Goal: Information Seeking & Learning: Learn about a topic

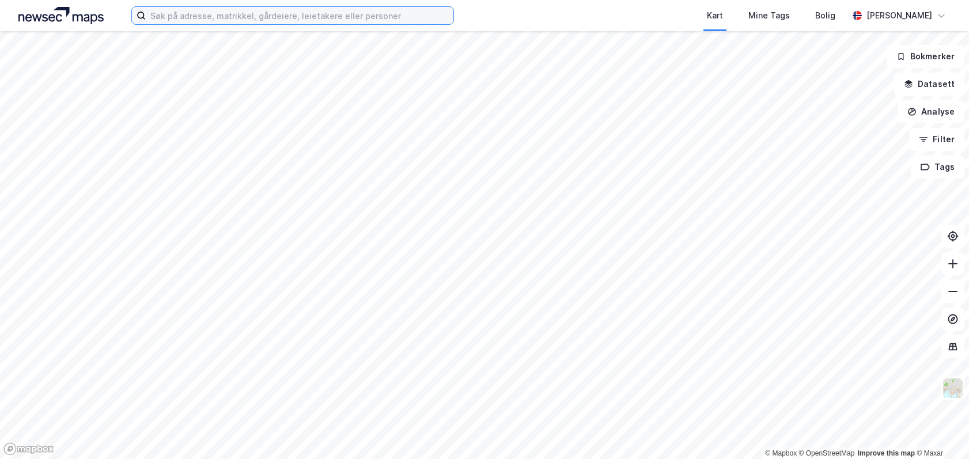
click at [326, 14] on input at bounding box center [300, 15] width 308 height 17
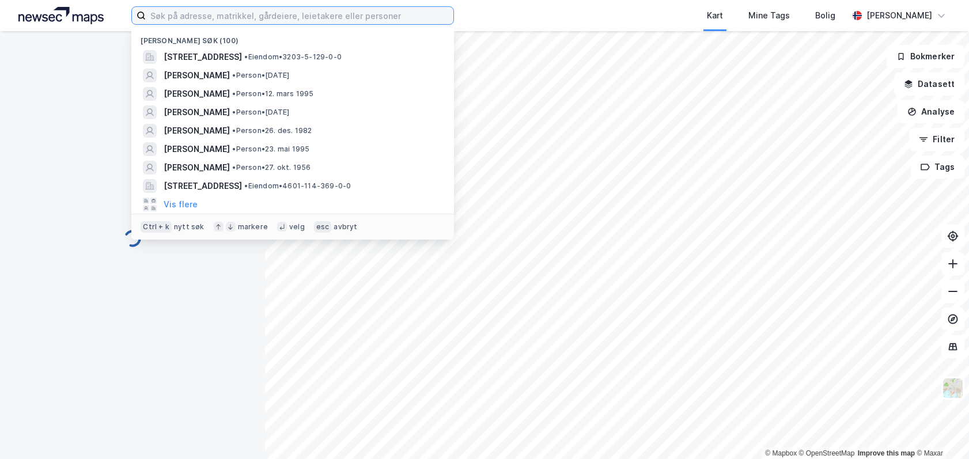
paste input "[STREET_ADDRESS]"
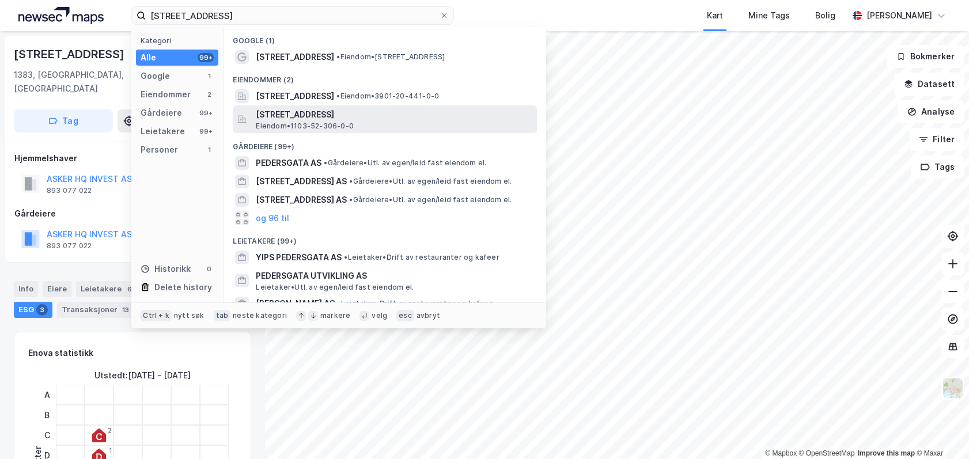
click at [342, 115] on span "[STREET_ADDRESS]" at bounding box center [394, 115] width 277 height 14
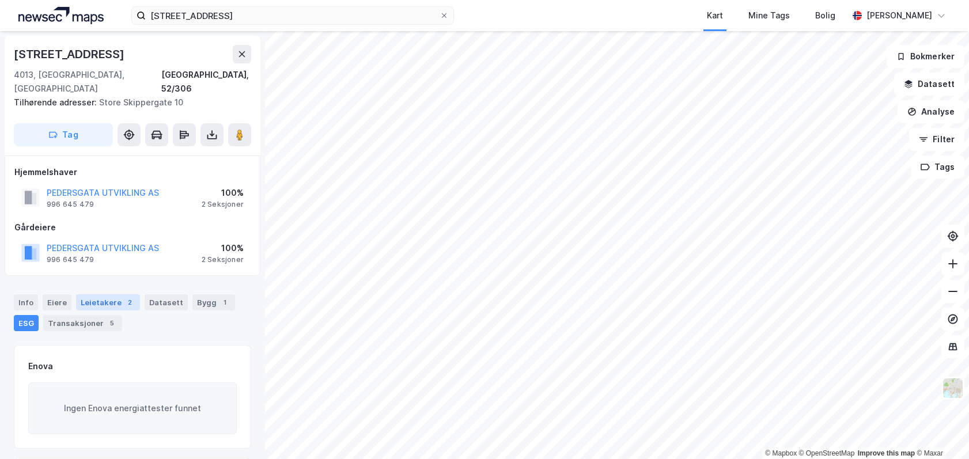
click at [99, 294] on div "Leietakere 2" at bounding box center [108, 302] width 64 height 16
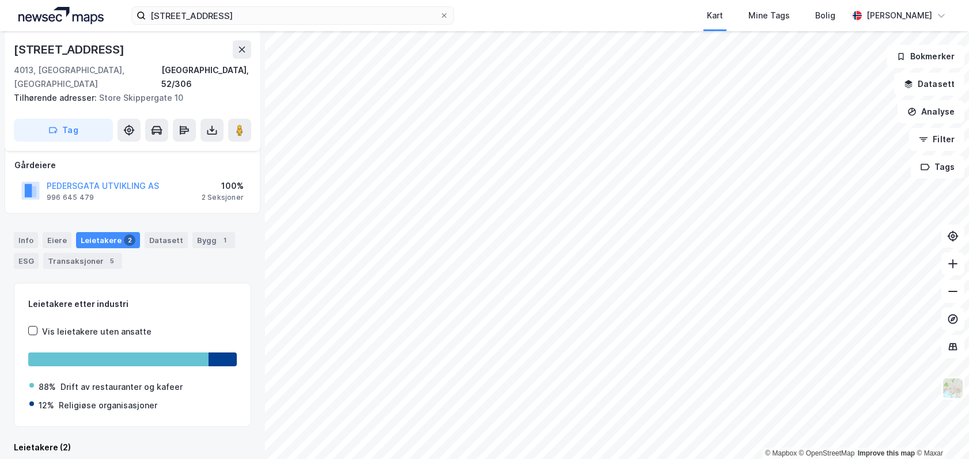
scroll to position [200, 0]
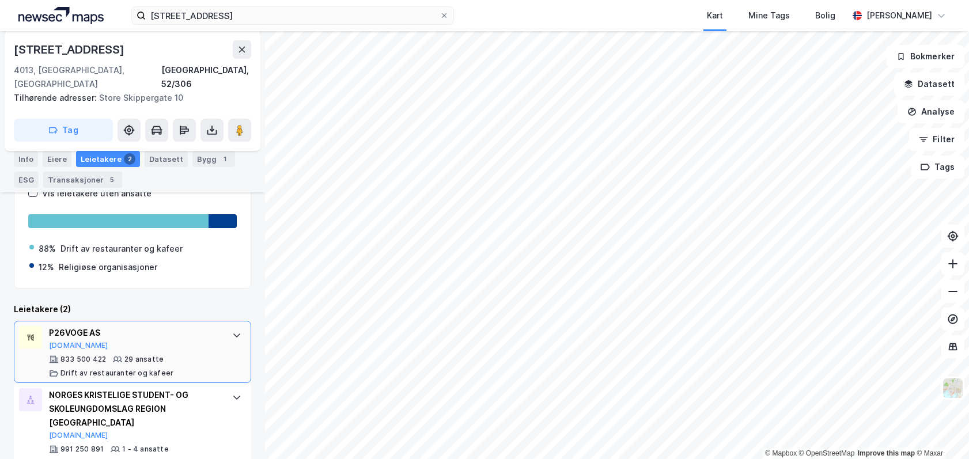
click at [217, 321] on div "P26VOGE AS [DOMAIN_NAME] 833 500 422 29 ansatte Drift av restauranter og kafeer" at bounding box center [132, 352] width 237 height 62
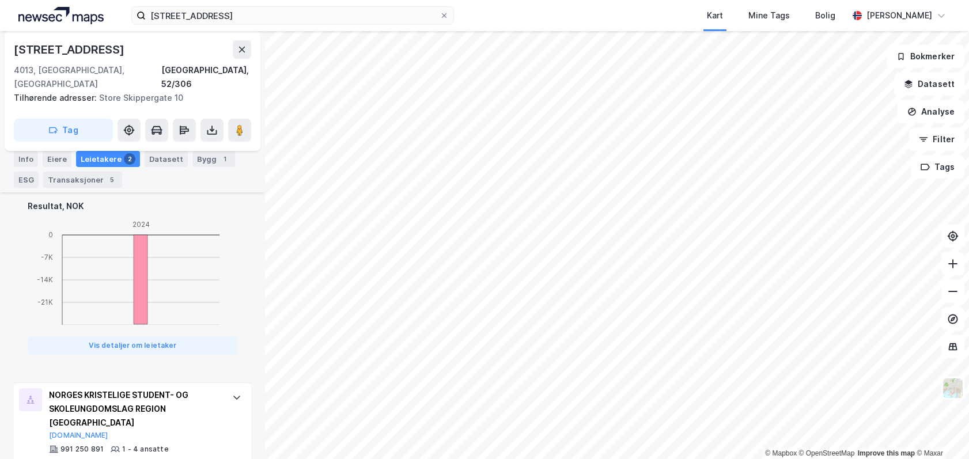
scroll to position [287, 0]
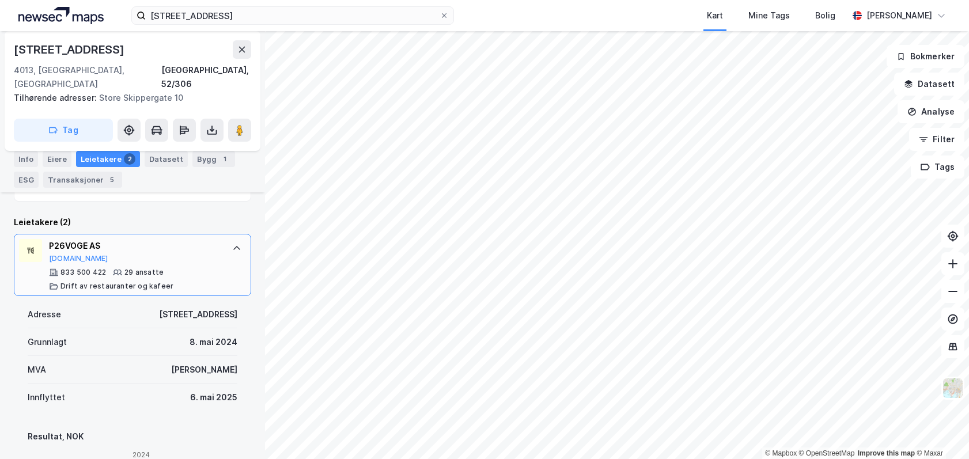
click at [228, 239] on div at bounding box center [237, 248] width 18 height 18
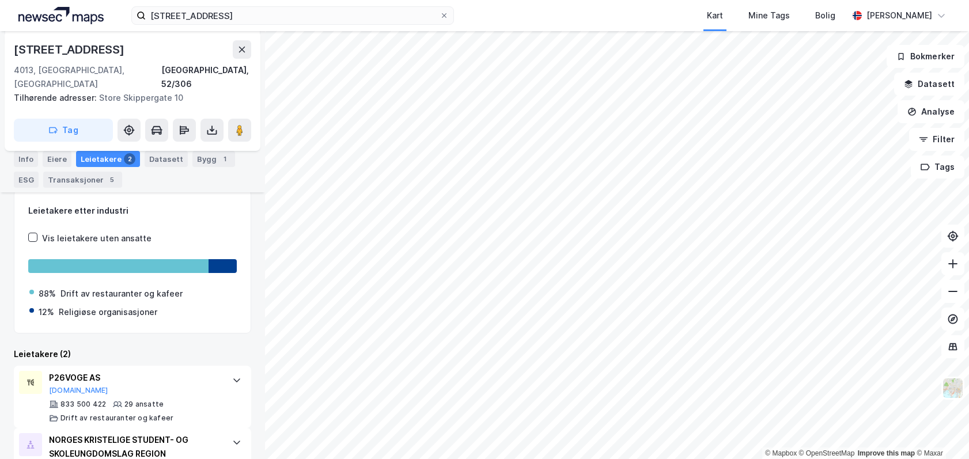
scroll to position [85, 0]
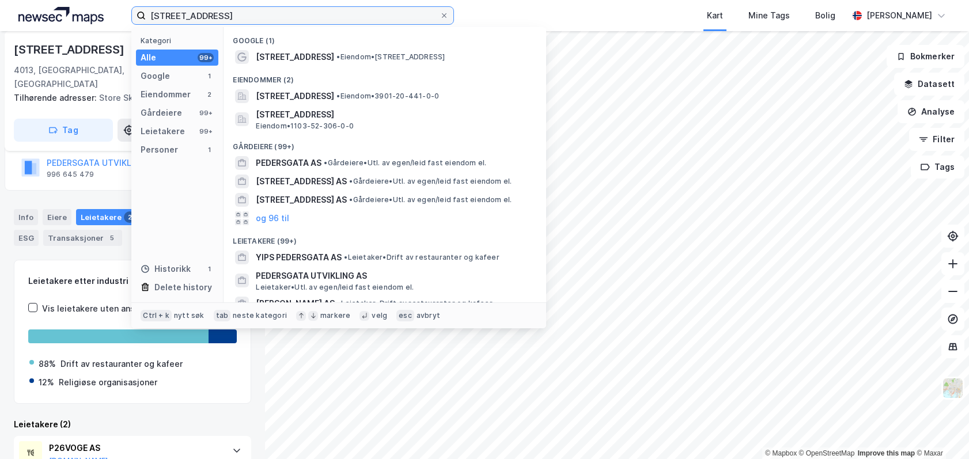
drag, startPoint x: 224, startPoint y: 17, endPoint x: 21, endPoint y: 20, distance: 202.8
click at [21, 20] on div "[STREET_ADDRESS] Kategori Alle 99+ Google 1 Eiendommer 2 Gårdeiere 99+ Leietake…" at bounding box center [484, 15] width 969 height 31
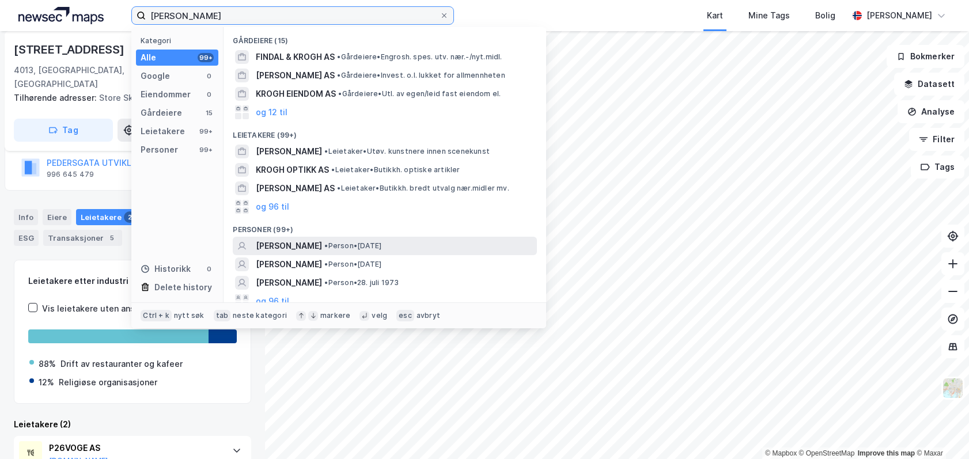
type input "[PERSON_NAME]"
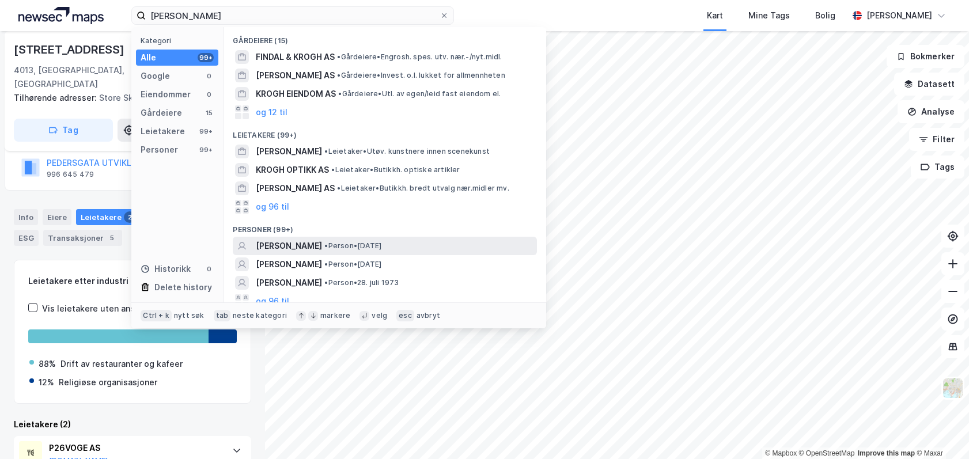
click at [290, 244] on span "[PERSON_NAME]" at bounding box center [289, 246] width 66 height 14
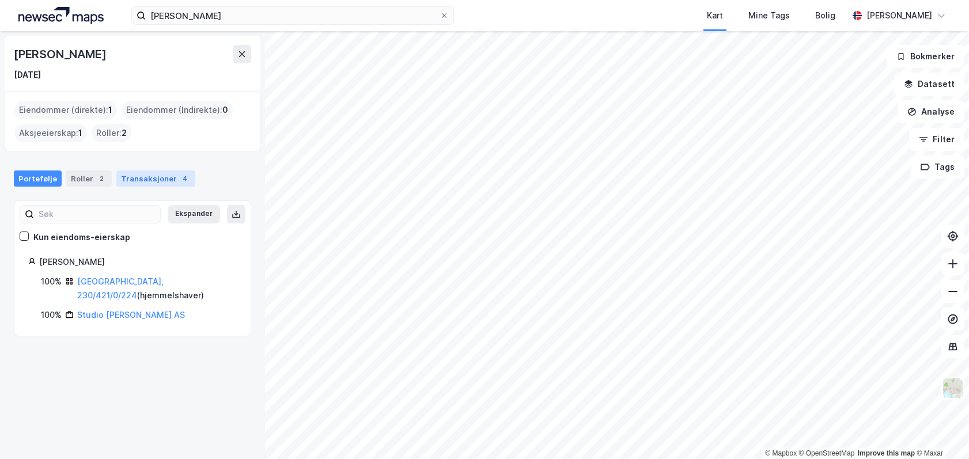
click at [147, 182] on div "Transaksjoner 4" at bounding box center [155, 179] width 79 height 16
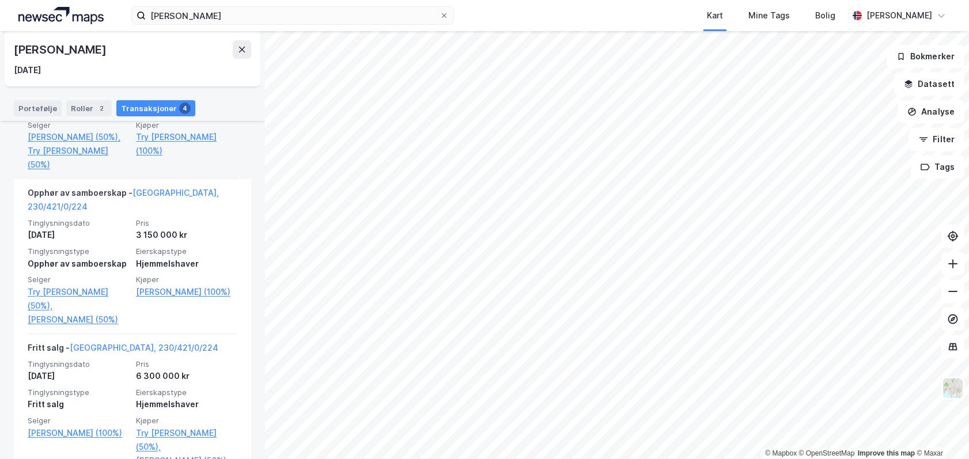
scroll to position [403, 0]
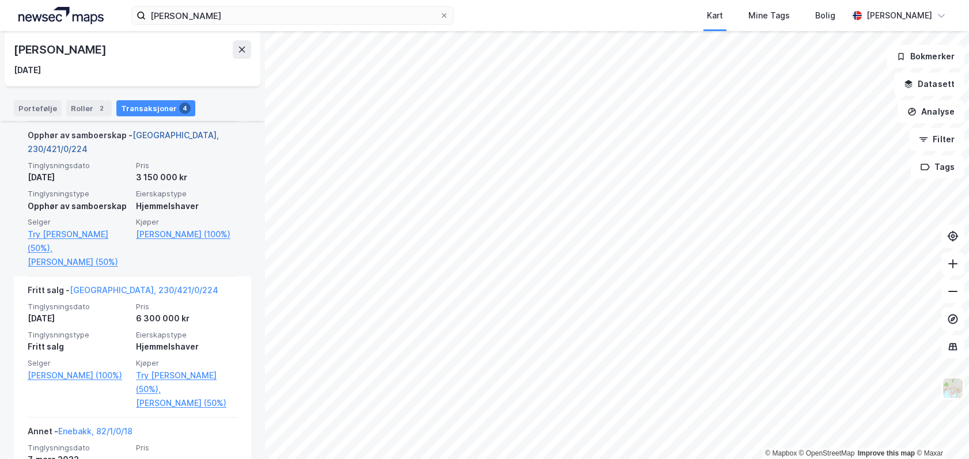
click at [178, 147] on link "[GEOGRAPHIC_DATA], 230/421/0/224" at bounding box center [123, 142] width 191 height 24
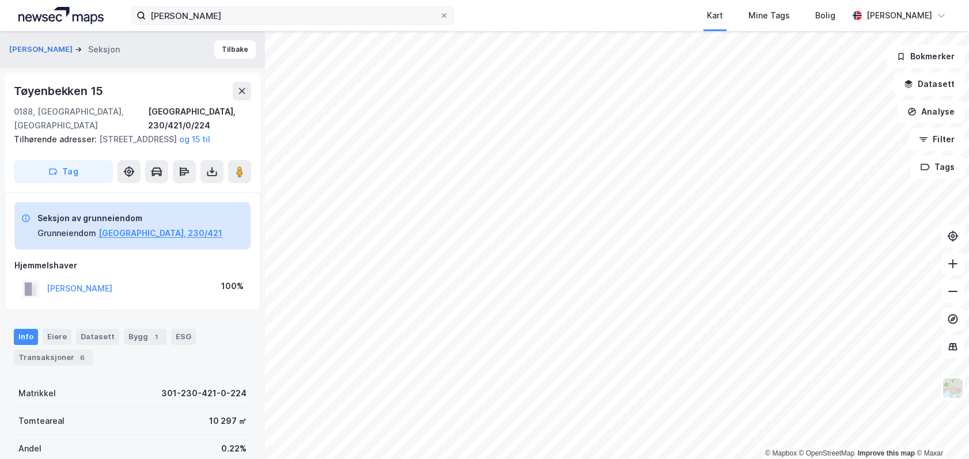
click at [448, 21] on label "[PERSON_NAME]" at bounding box center [292, 15] width 323 height 18
click at [440, 21] on input "[PERSON_NAME]" at bounding box center [293, 15] width 294 height 17
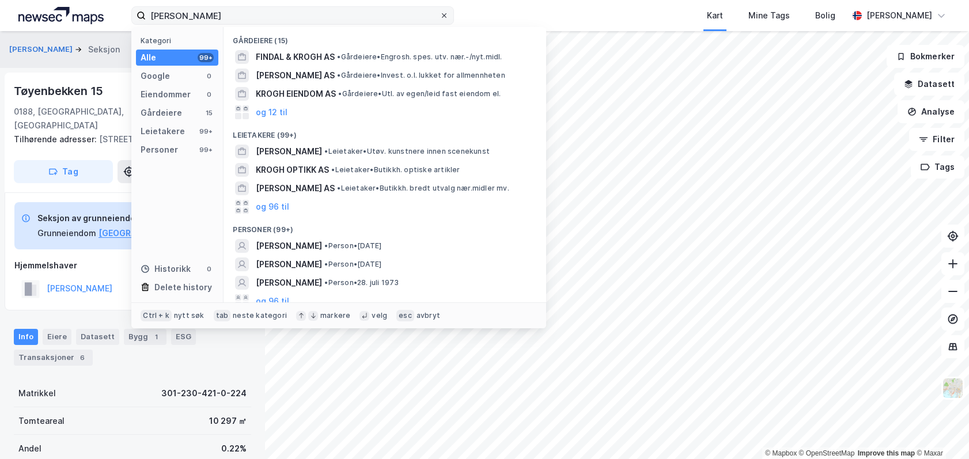
click at [442, 14] on icon at bounding box center [444, 15] width 7 height 7
click at [440, 14] on input "[PERSON_NAME]" at bounding box center [293, 15] width 294 height 17
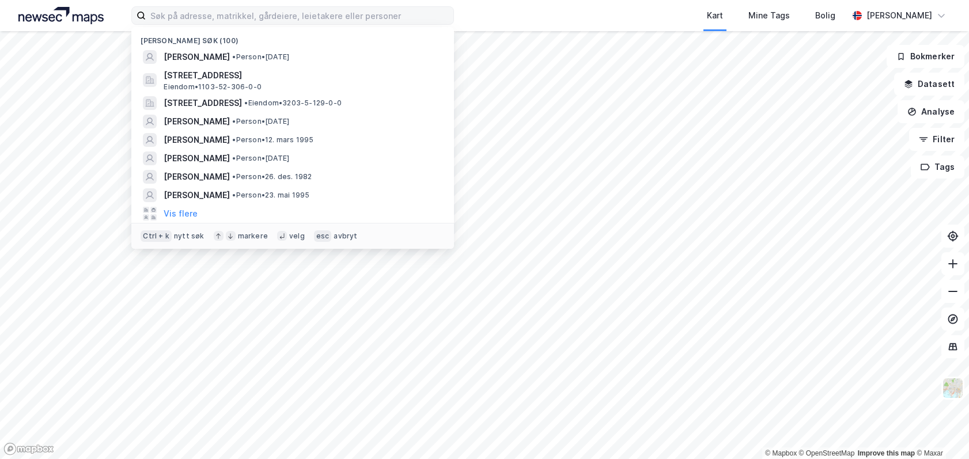
click at [486, 13] on div "Nylige søk (100) [PERSON_NAME] • Person • [DATE][STREET_ADDRESS] • 1103-52-306-…" at bounding box center [484, 15] width 969 height 31
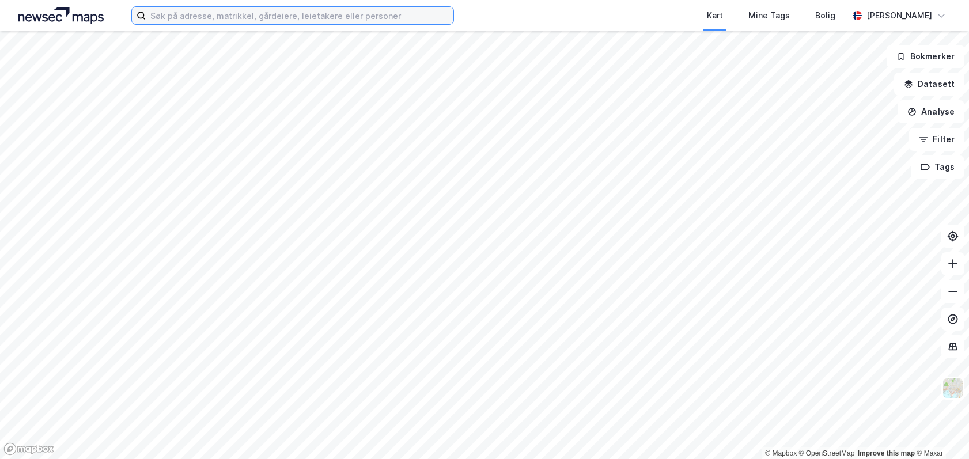
click at [228, 14] on input at bounding box center [300, 15] width 308 height 17
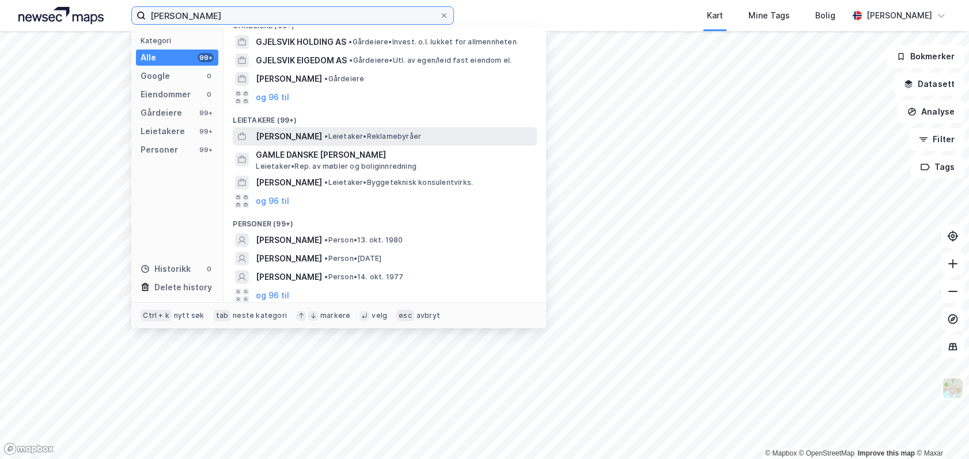
scroll to position [17, 0]
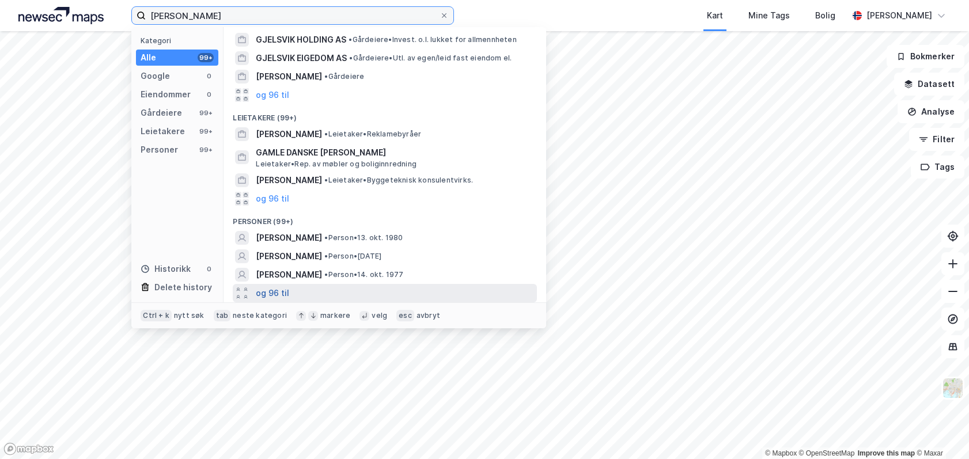
type input "[PERSON_NAME]"
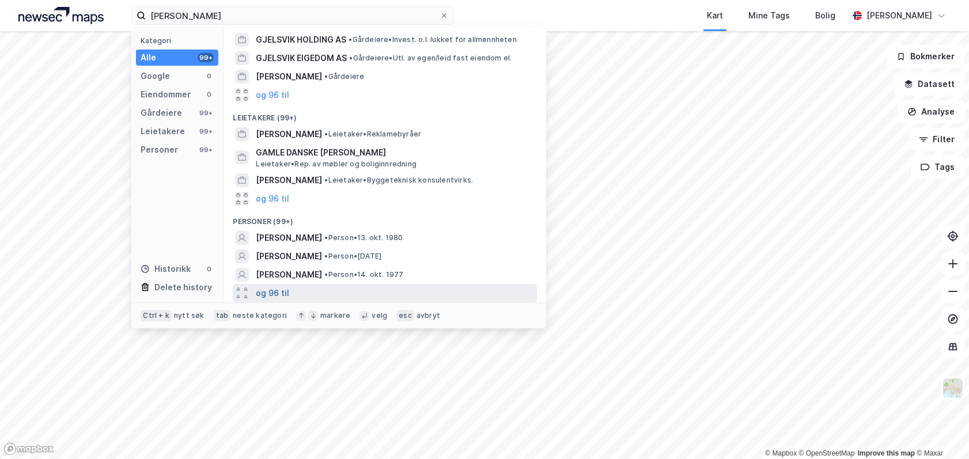
click at [277, 289] on button "og 96 til" at bounding box center [272, 293] width 33 height 14
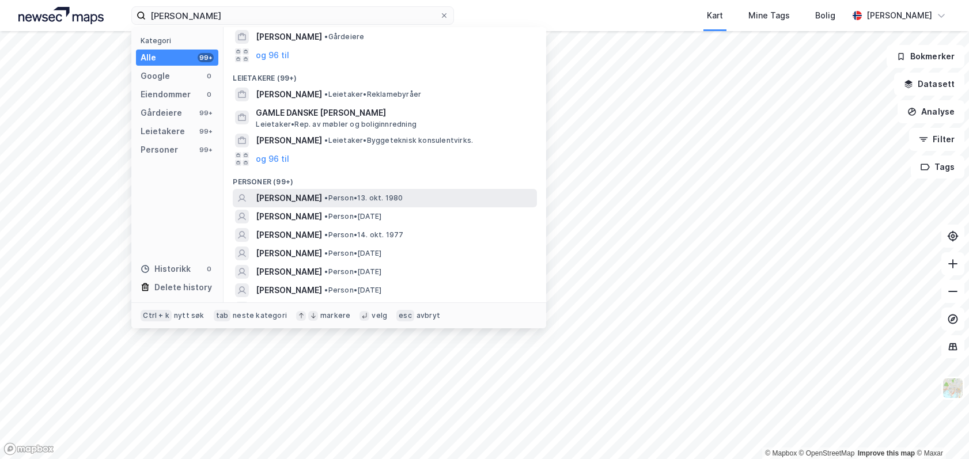
scroll to position [75, 0]
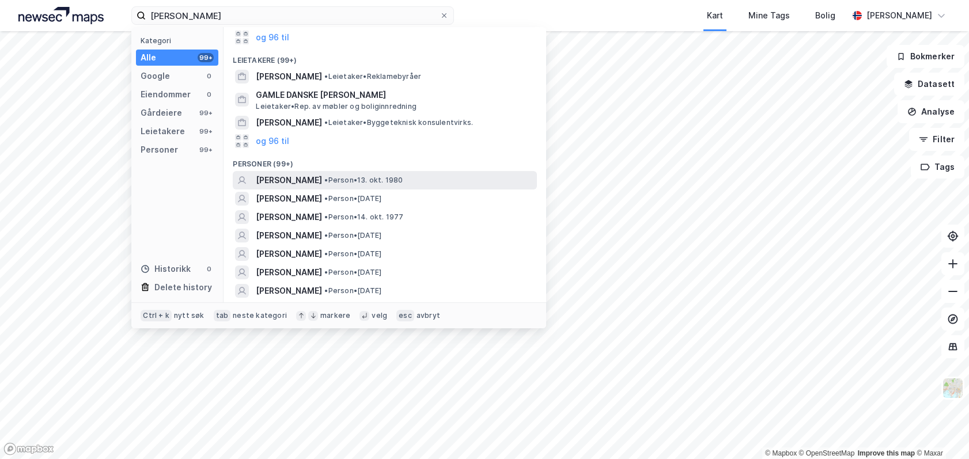
click at [343, 181] on span "• Person • [DATE]" at bounding box center [363, 180] width 78 height 9
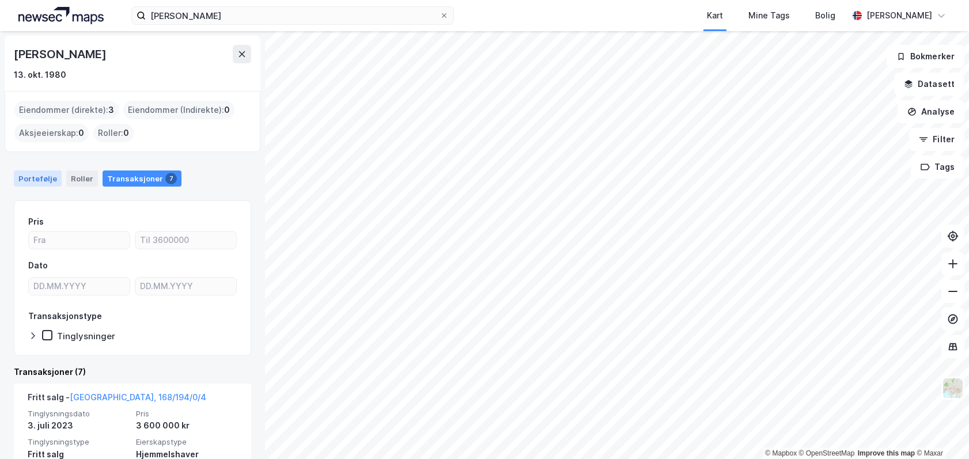
click at [48, 179] on div "Portefølje" at bounding box center [38, 179] width 48 height 16
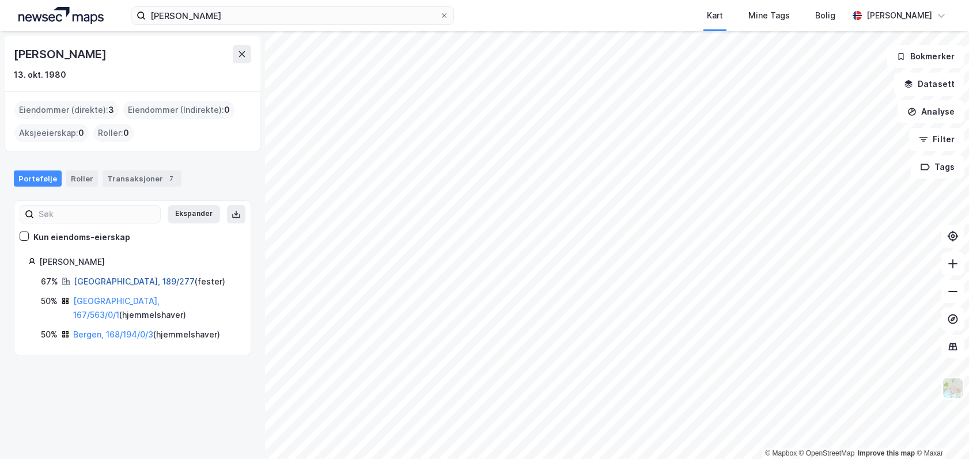
click at [101, 283] on link "[GEOGRAPHIC_DATA], 189/277" at bounding box center [134, 282] width 121 height 10
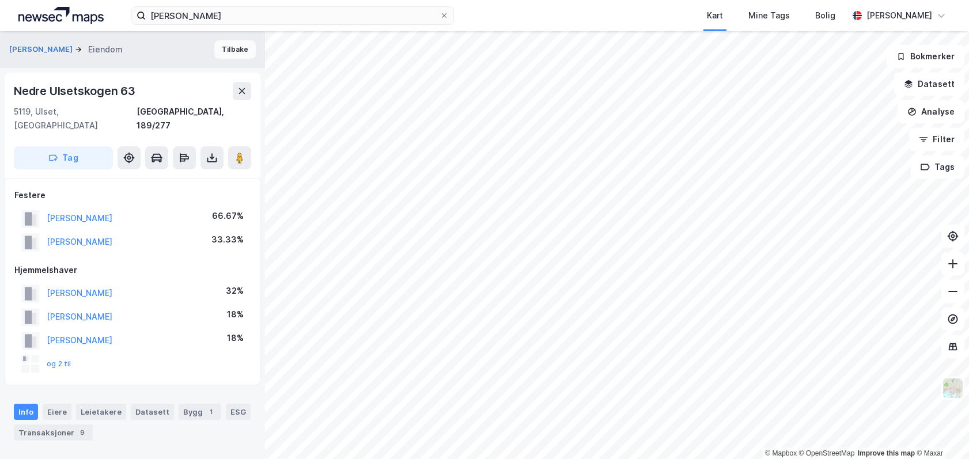
click at [230, 53] on button "Tilbake" at bounding box center [234, 49] width 41 height 18
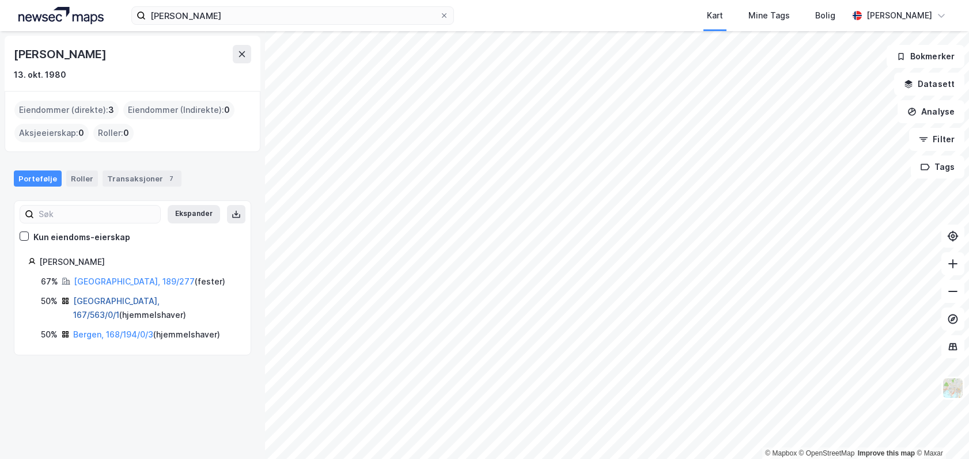
click at [99, 303] on link "[GEOGRAPHIC_DATA], 167/563/0/1" at bounding box center [116, 308] width 86 height 24
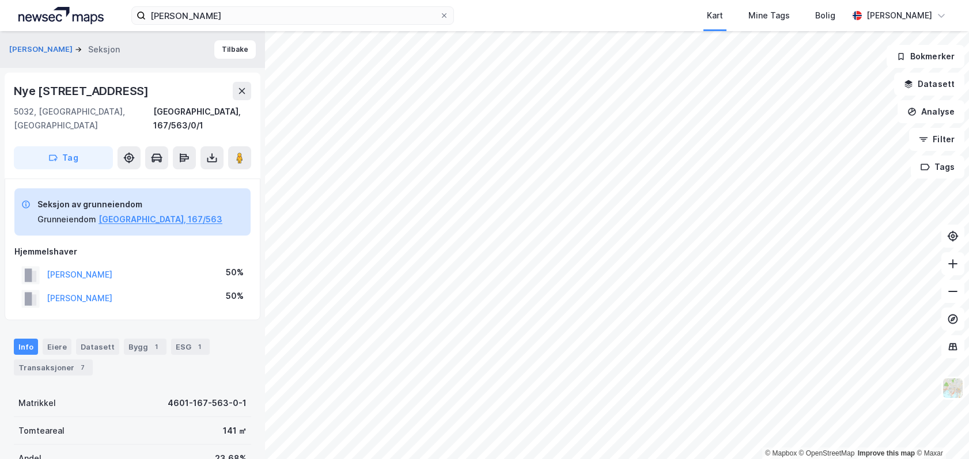
scroll to position [1, 0]
click at [0, 0] on button "[PERSON_NAME]" at bounding box center [0, 0] width 0 height 0
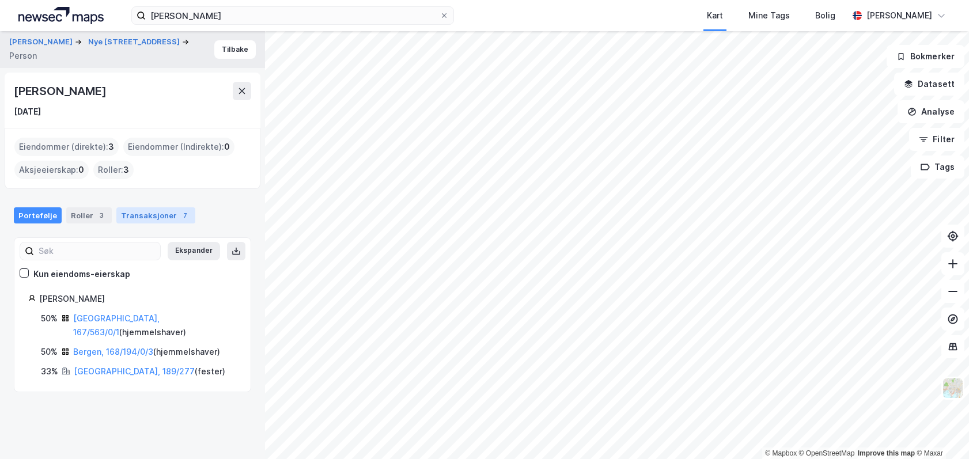
click at [118, 219] on div "Transaksjoner 7" at bounding box center [155, 215] width 79 height 16
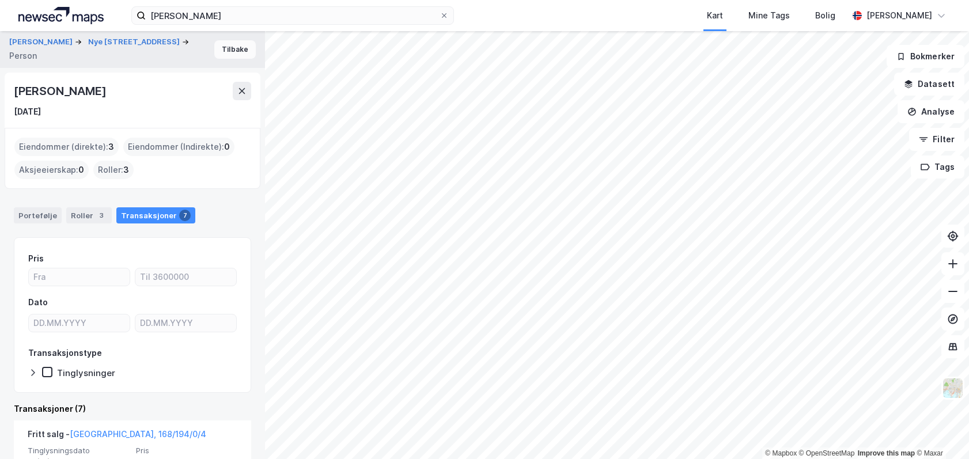
click at [233, 56] on button "Tilbake" at bounding box center [234, 49] width 41 height 18
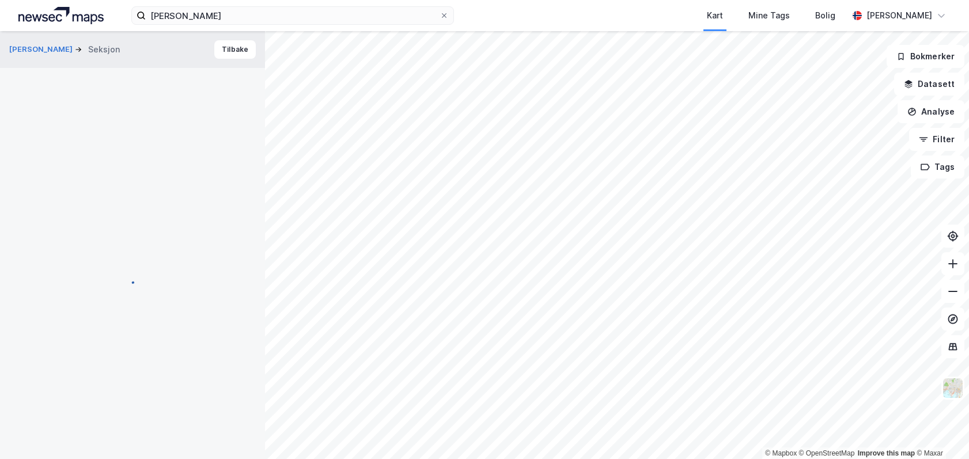
scroll to position [1, 0]
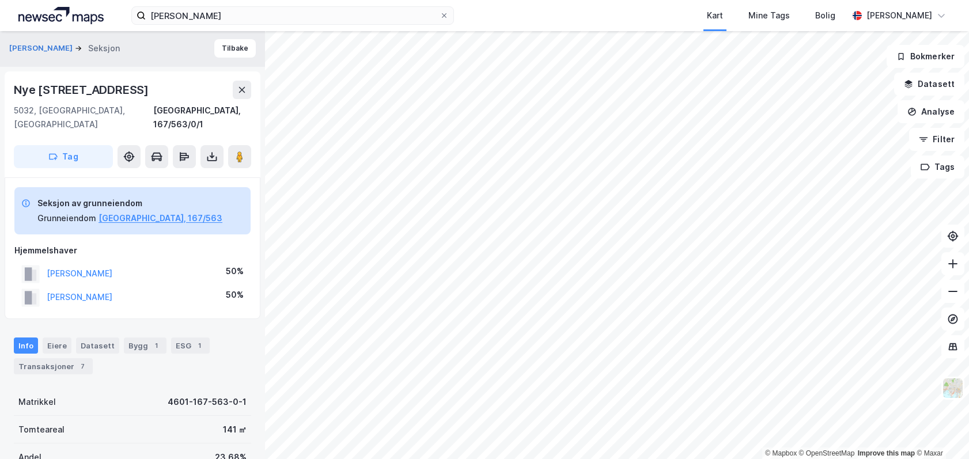
click at [233, 56] on button "Tilbake" at bounding box center [234, 48] width 41 height 18
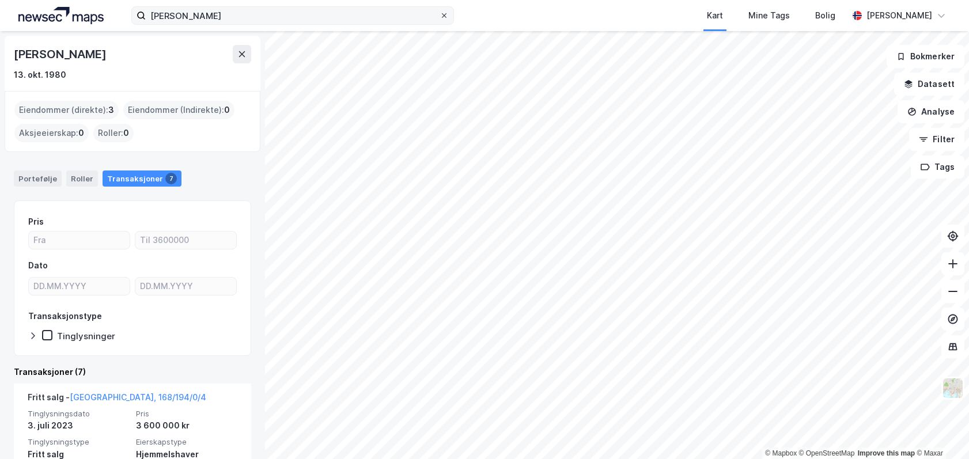
click at [444, 17] on icon at bounding box center [444, 15] width 7 height 7
click at [440, 17] on input "[PERSON_NAME]" at bounding box center [293, 15] width 294 height 17
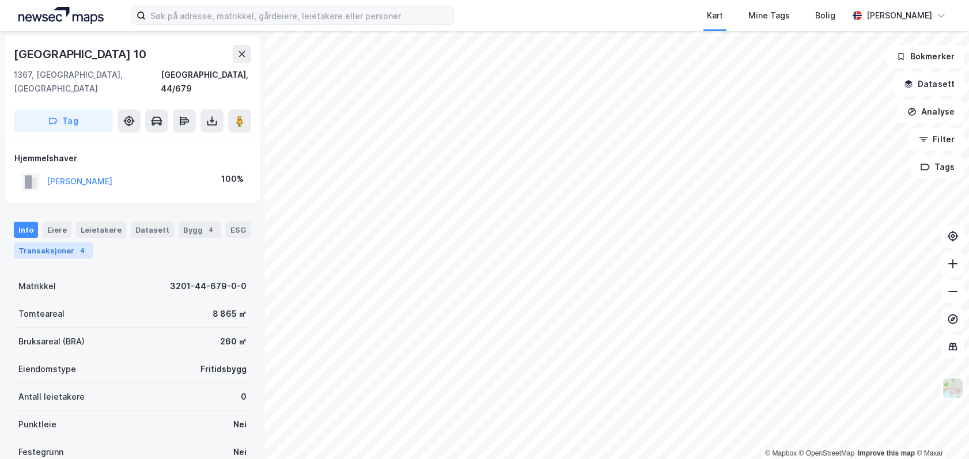
click at [60, 243] on div "Transaksjoner 4" at bounding box center [53, 251] width 79 height 16
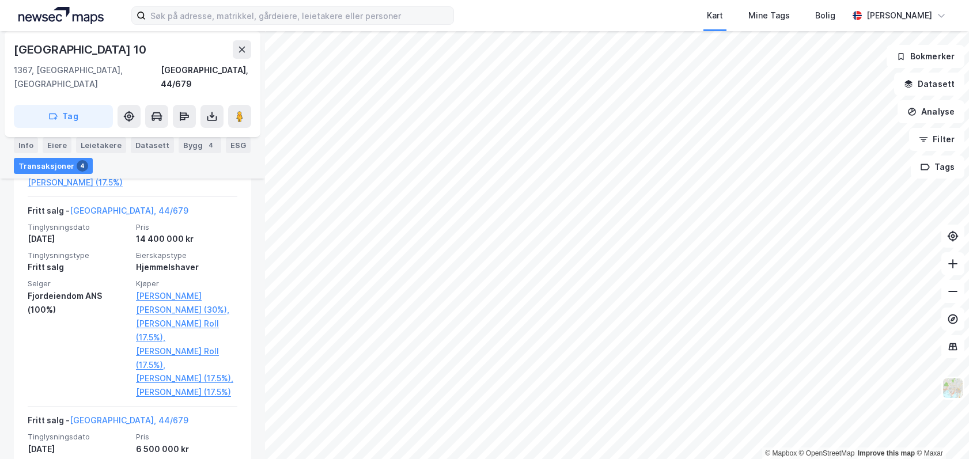
scroll to position [473, 0]
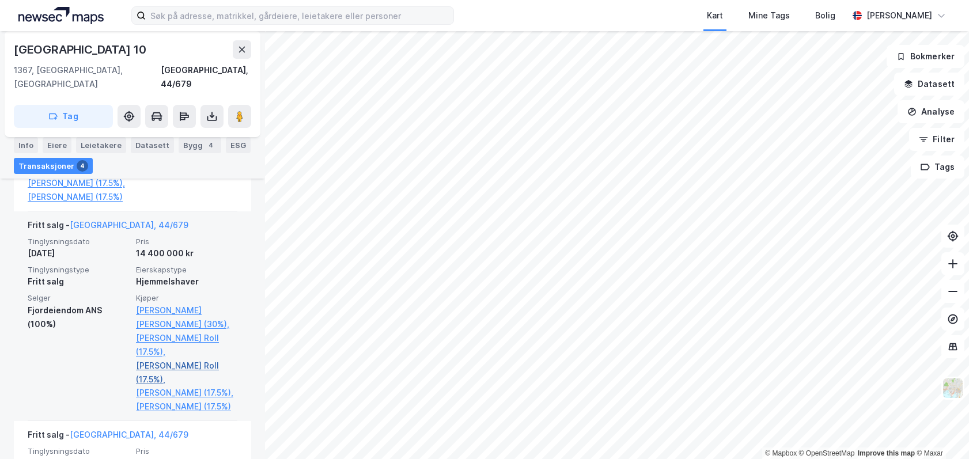
click at [179, 368] on link "[PERSON_NAME] Roll (17.5%)," at bounding box center [186, 373] width 101 height 28
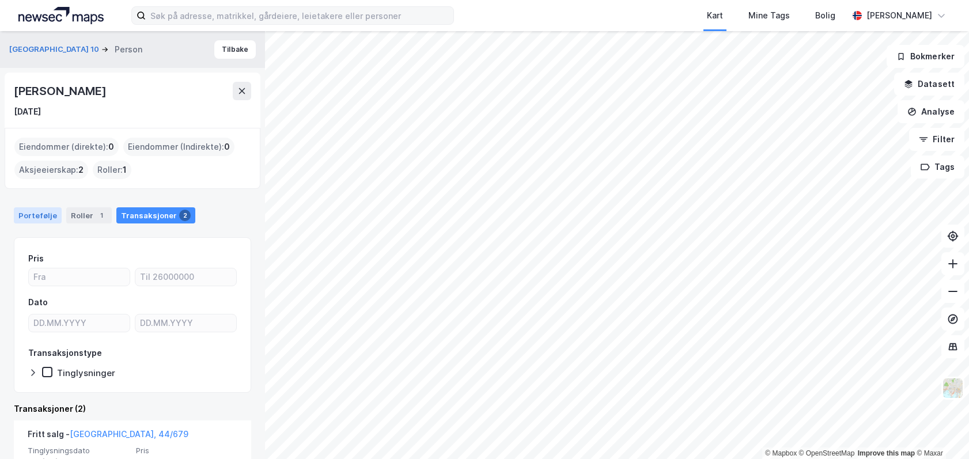
click at [35, 215] on div "Portefølje" at bounding box center [38, 215] width 48 height 16
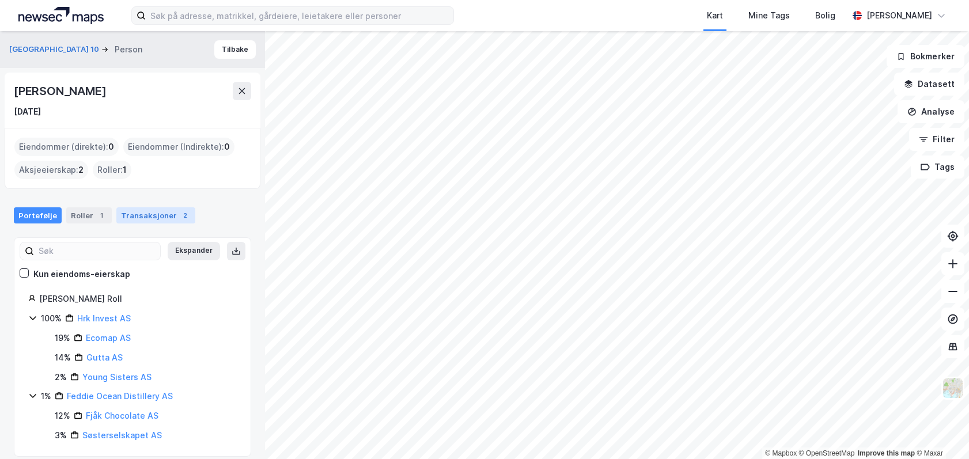
click at [160, 218] on div "Transaksjoner 2" at bounding box center [155, 215] width 79 height 16
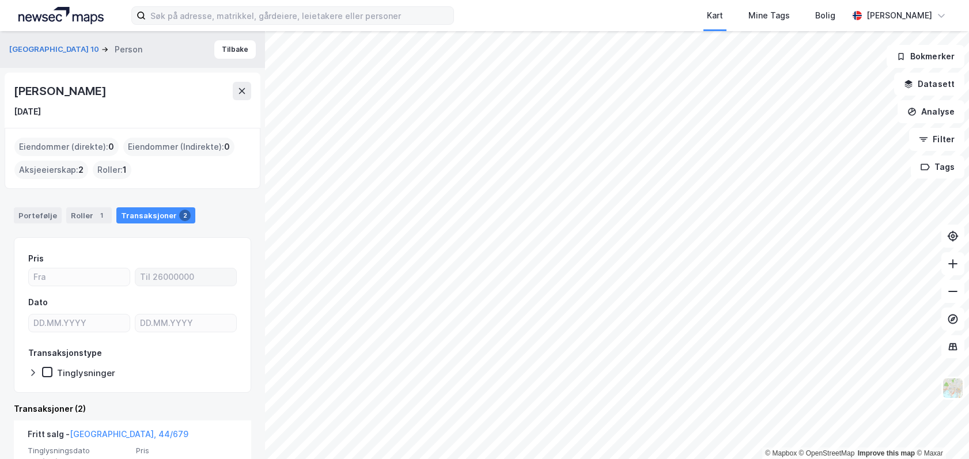
scroll to position [288, 0]
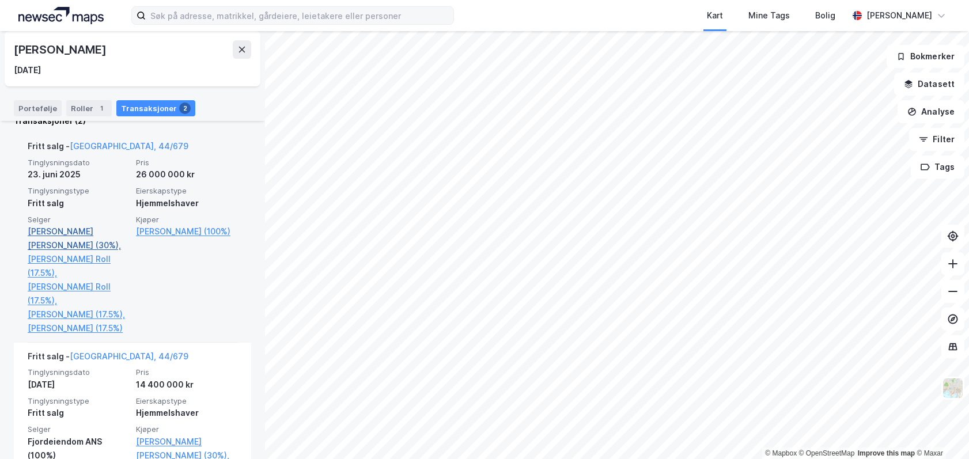
click at [74, 232] on link "[PERSON_NAME] [PERSON_NAME] (30%)," at bounding box center [78, 239] width 101 height 28
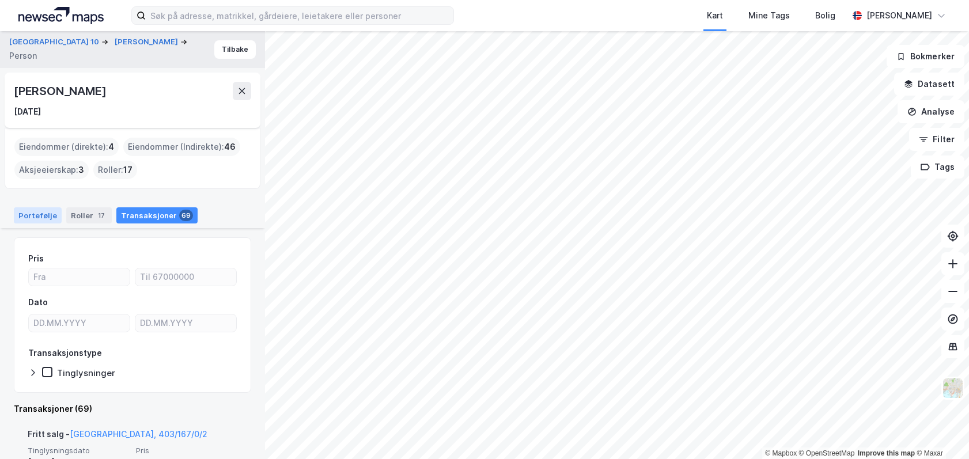
click at [32, 218] on div "Portefølje" at bounding box center [38, 215] width 48 height 16
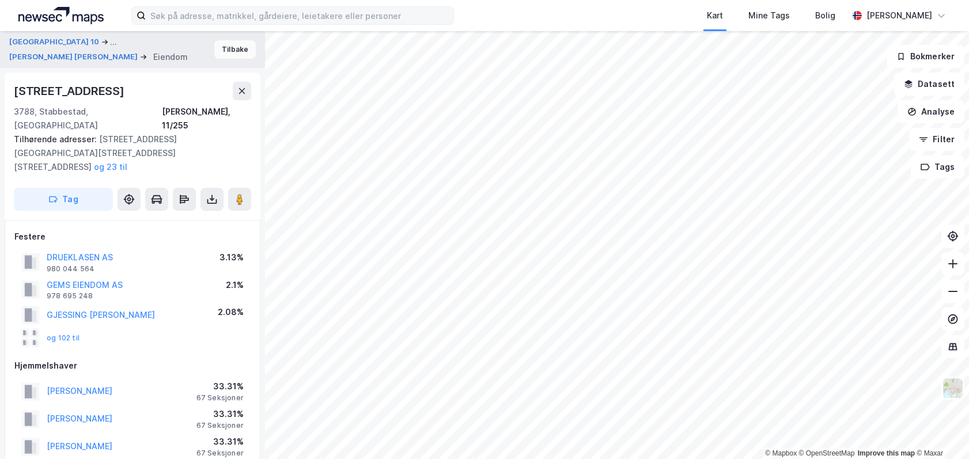
click at [231, 41] on button "Tilbake" at bounding box center [234, 49] width 41 height 18
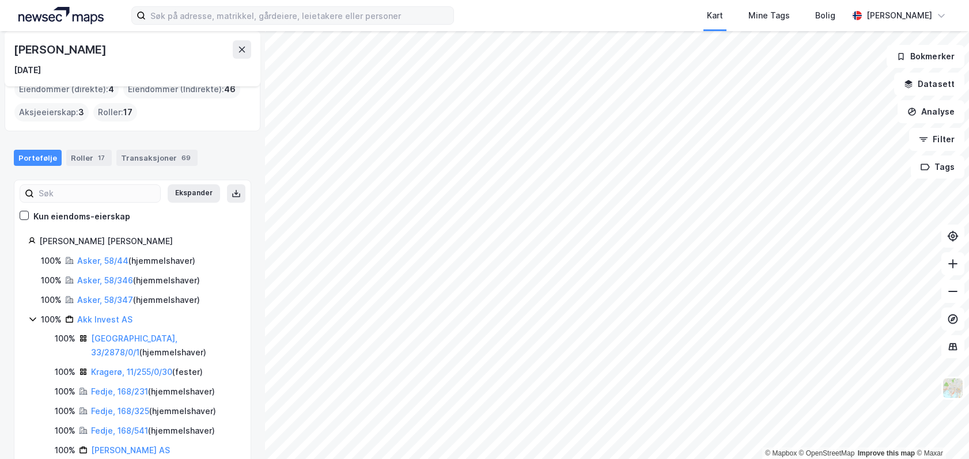
scroll to position [115, 0]
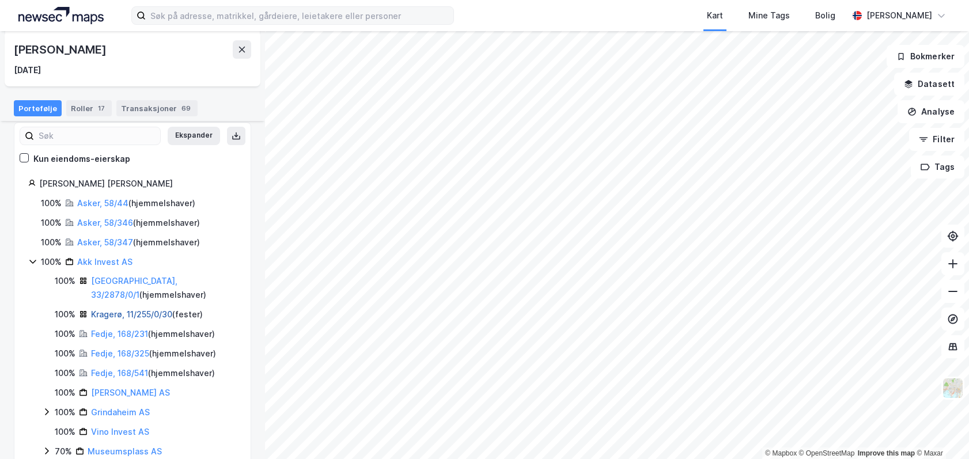
click at [135, 309] on link "Kragerø, 11/255/0/30" at bounding box center [131, 314] width 81 height 10
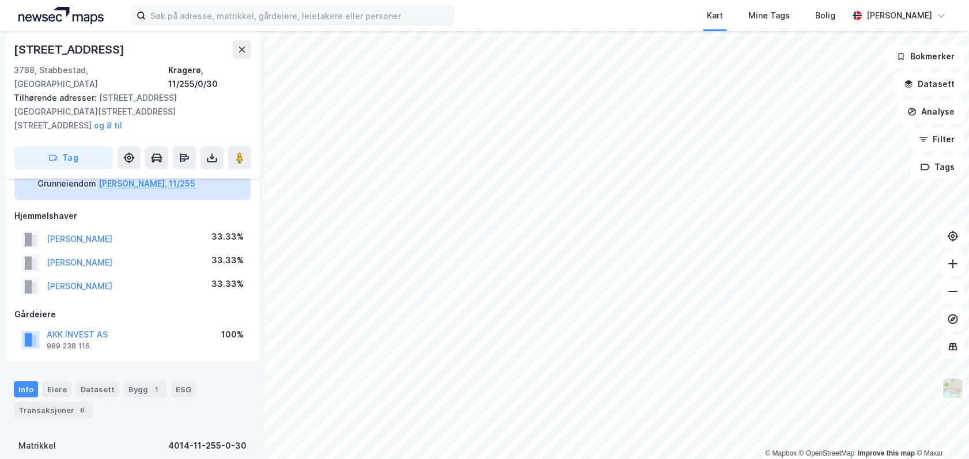
scroll to position [60, 0]
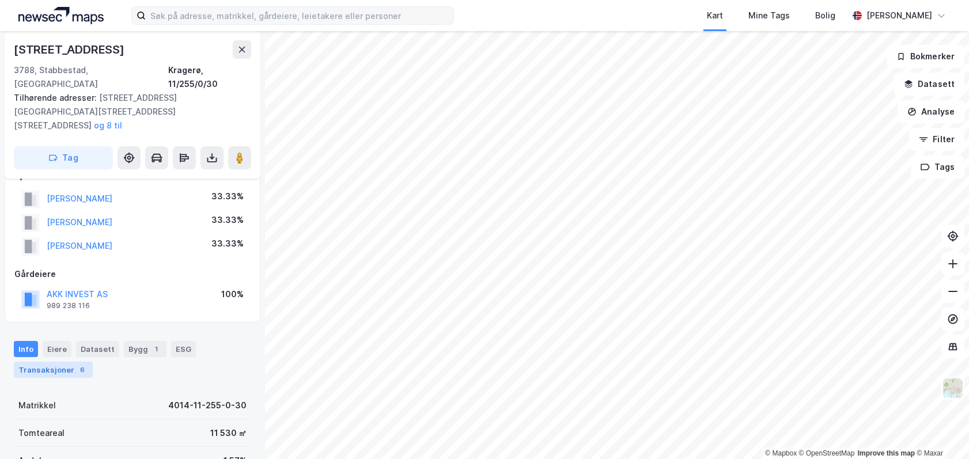
click at [67, 362] on div "Transaksjoner 6" at bounding box center [53, 370] width 79 height 16
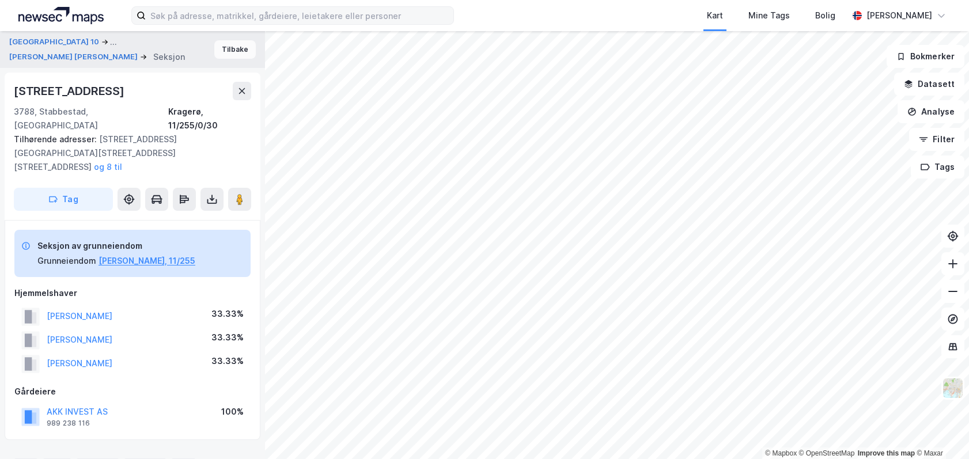
click at [232, 48] on button "Tilbake" at bounding box center [234, 49] width 41 height 18
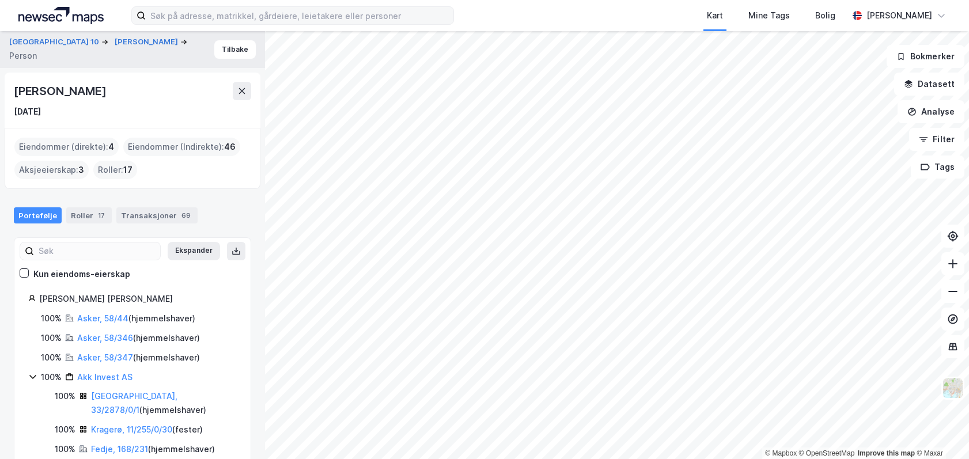
click at [172, 225] on div "Portefølje Roller 17 Transaksjoner 69" at bounding box center [132, 211] width 265 height 35
click at [179, 212] on div "69" at bounding box center [186, 216] width 14 height 12
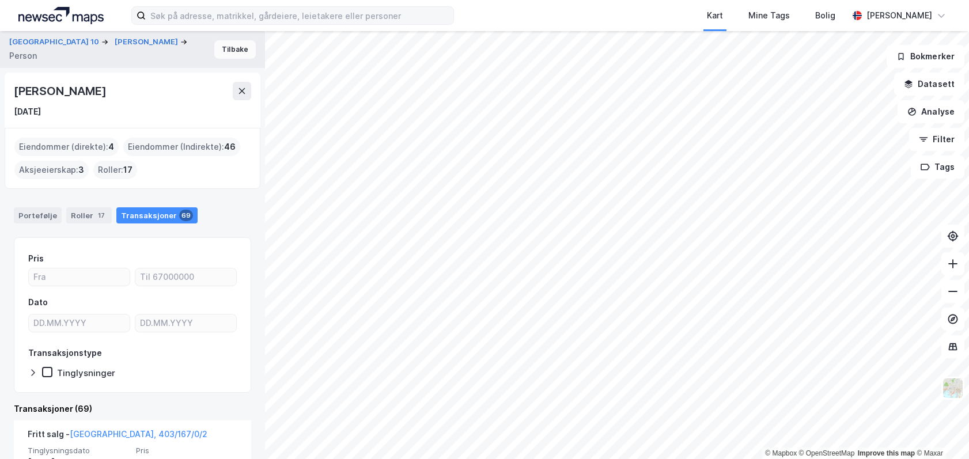
click at [218, 52] on button "Tilbake" at bounding box center [234, 49] width 41 height 18
click at [41, 215] on div "Portefølje" at bounding box center [38, 215] width 48 height 16
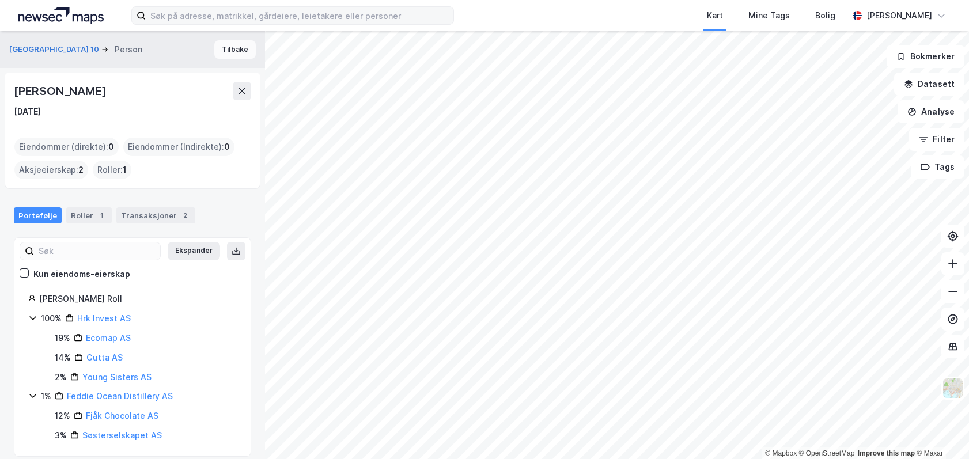
click at [228, 57] on button "Tilbake" at bounding box center [234, 49] width 41 height 18
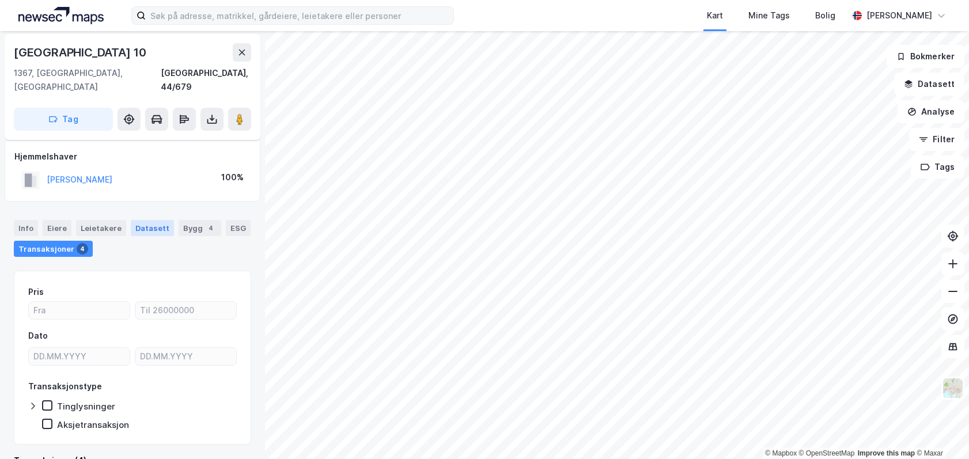
scroll to position [290, 0]
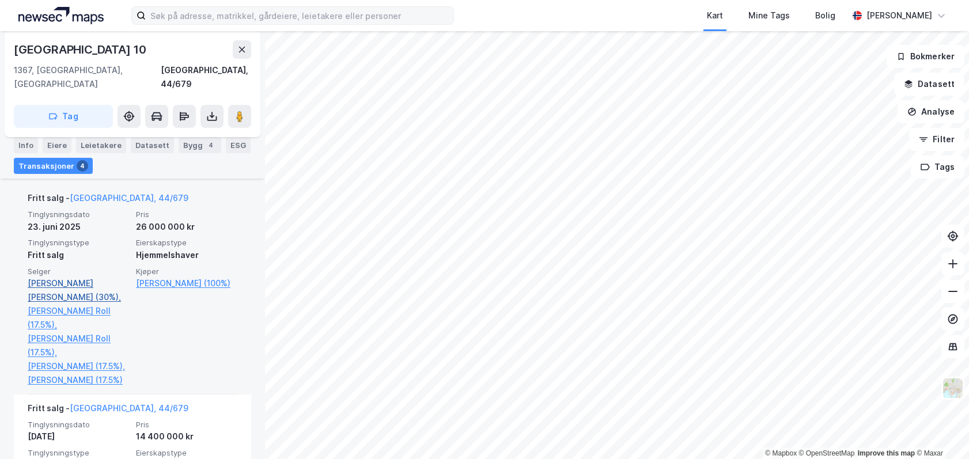
click at [72, 277] on link "[PERSON_NAME] [PERSON_NAME] (30%)," at bounding box center [78, 291] width 101 height 28
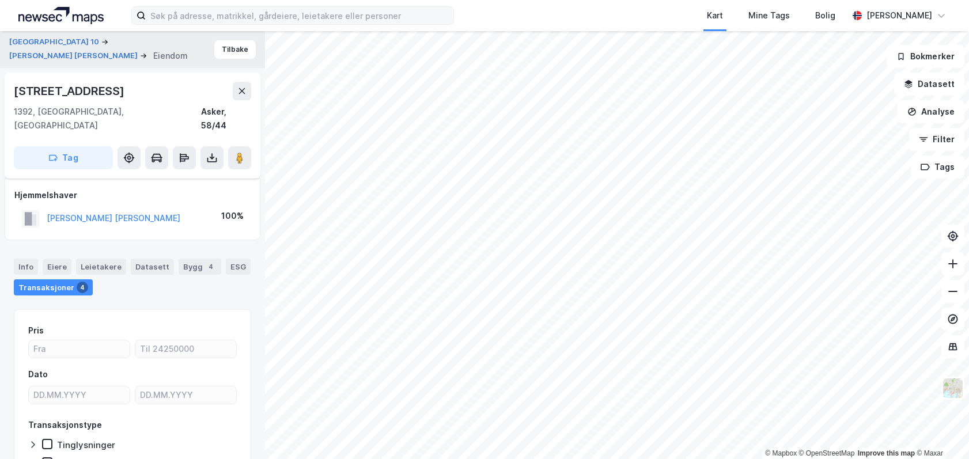
scroll to position [52, 0]
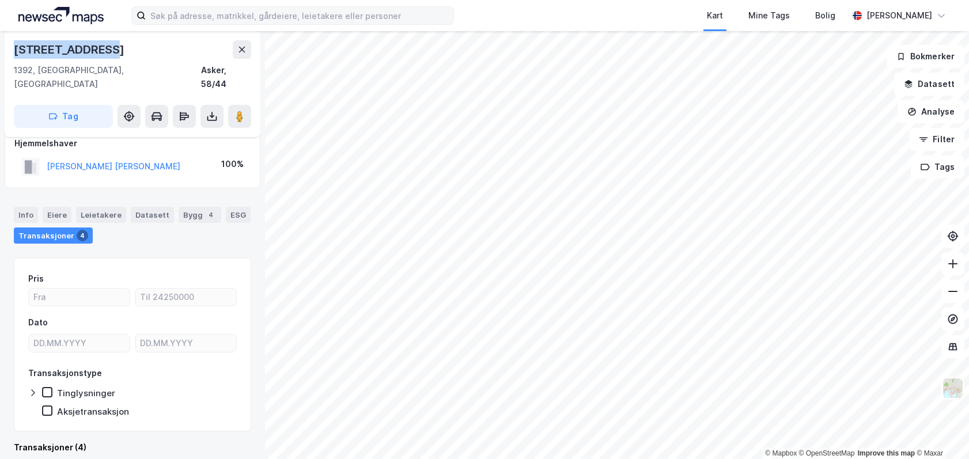
drag, startPoint x: 121, startPoint y: 46, endPoint x: 3, endPoint y: 48, distance: 118.1
click at [3, 48] on div "Ostøya 10 [PERSON_NAME] [PERSON_NAME] Eiendom Tilbake Strandveien 16a 1392, Vet…" at bounding box center [132, 245] width 265 height 428
copy div "[STREET_ADDRESS]"
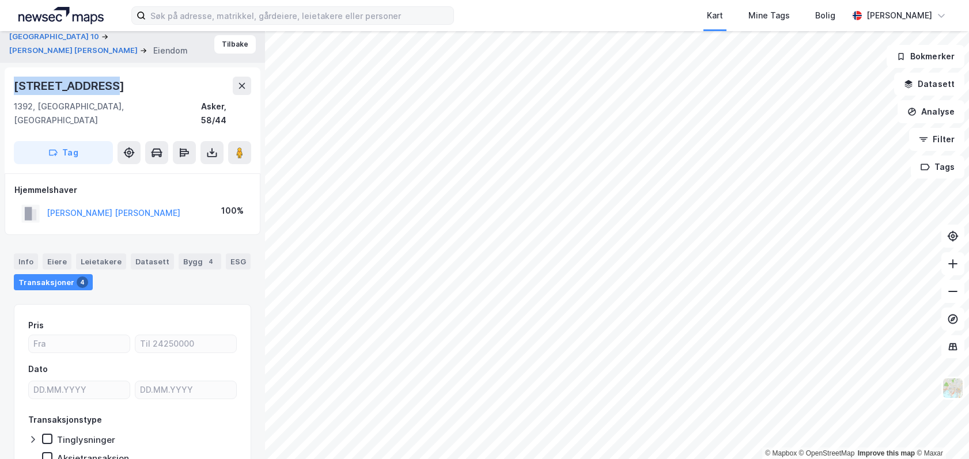
scroll to position [0, 0]
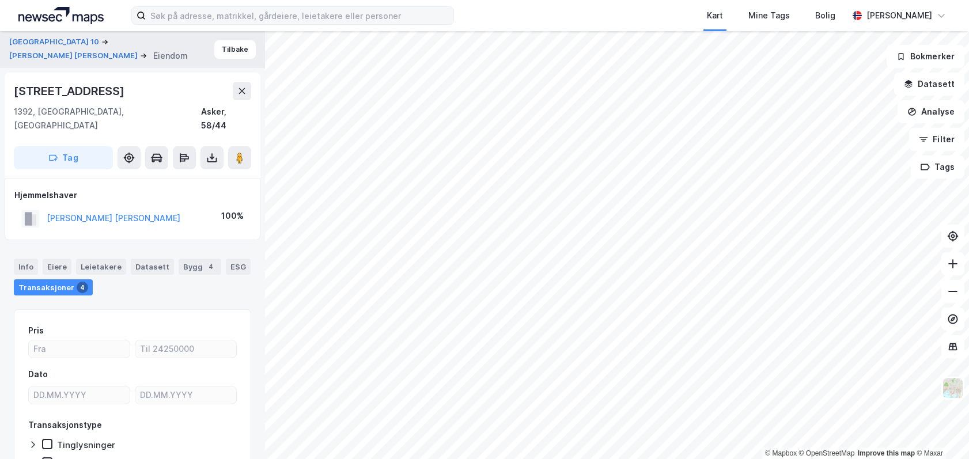
click at [223, 40] on div "Ostøya 10 [PERSON_NAME] [PERSON_NAME] Eiendom Tilbake" at bounding box center [132, 49] width 265 height 37
click at [222, 47] on button "Tilbake" at bounding box center [234, 49] width 41 height 18
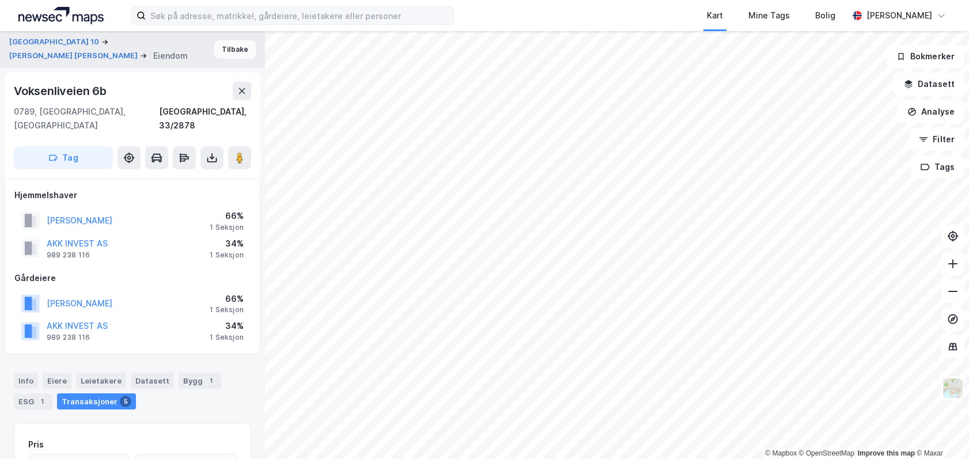
click at [221, 41] on button "Tilbake" at bounding box center [234, 49] width 41 height 18
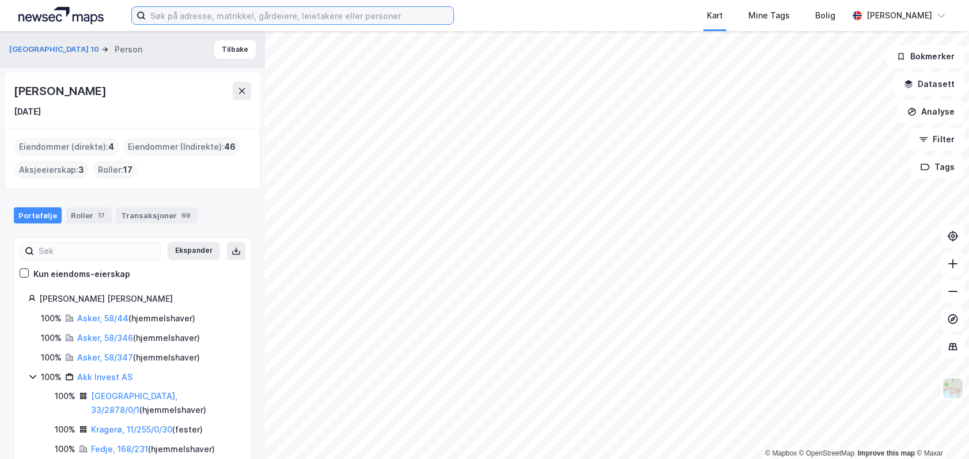
click at [330, 17] on input at bounding box center [300, 15] width 308 height 17
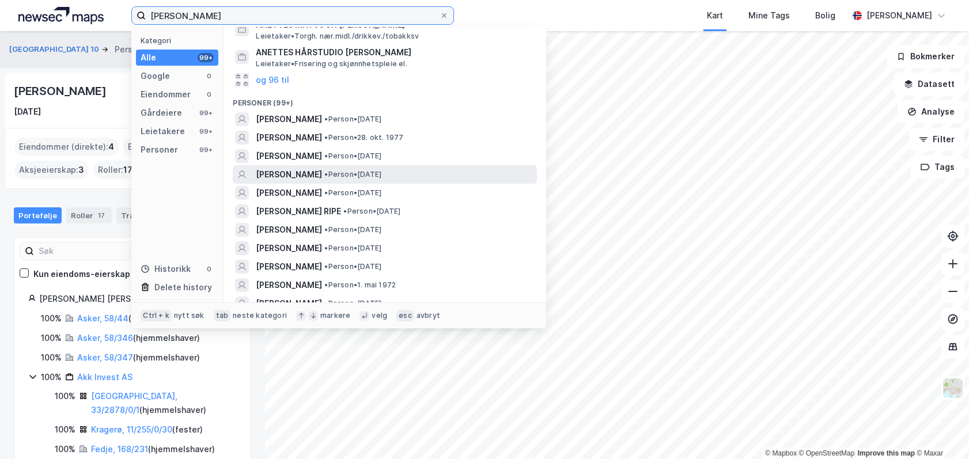
scroll to position [173, 0]
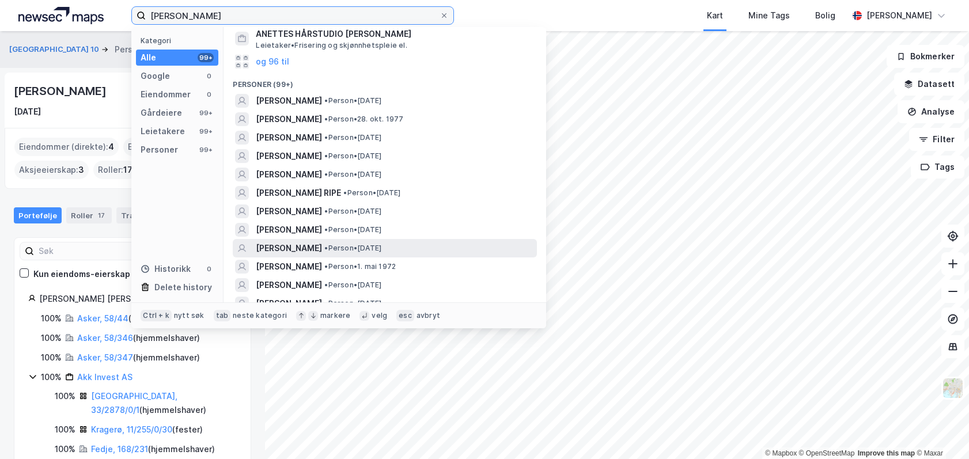
type input "[PERSON_NAME]"
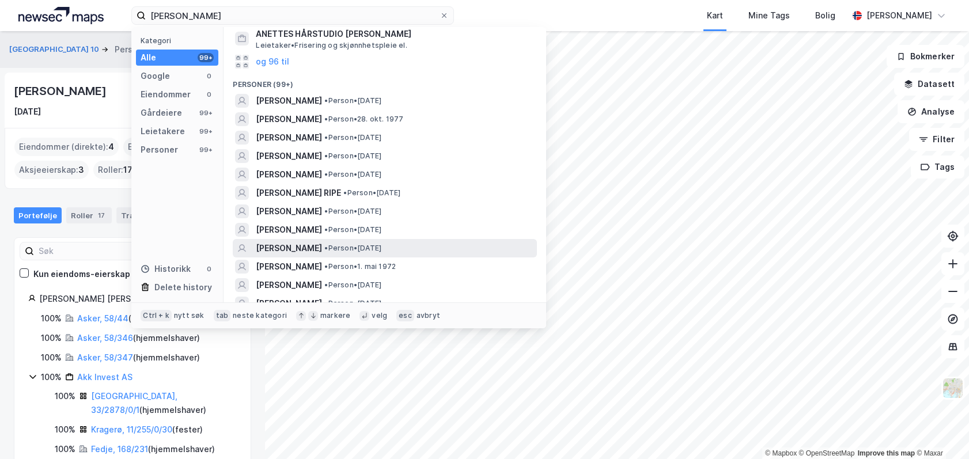
click at [452, 241] on div "[PERSON_NAME] • Person • [DATE]" at bounding box center [395, 248] width 279 height 14
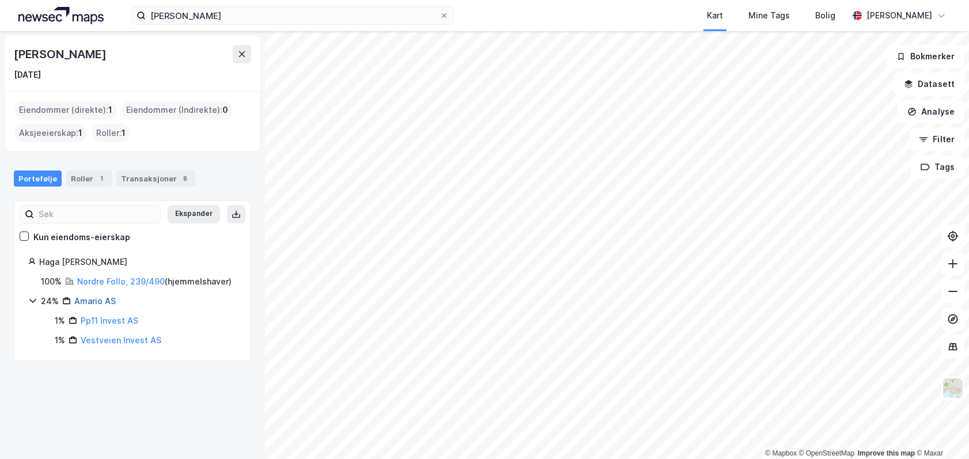
click at [88, 306] on link "Amario AS" at bounding box center [94, 301] width 41 height 10
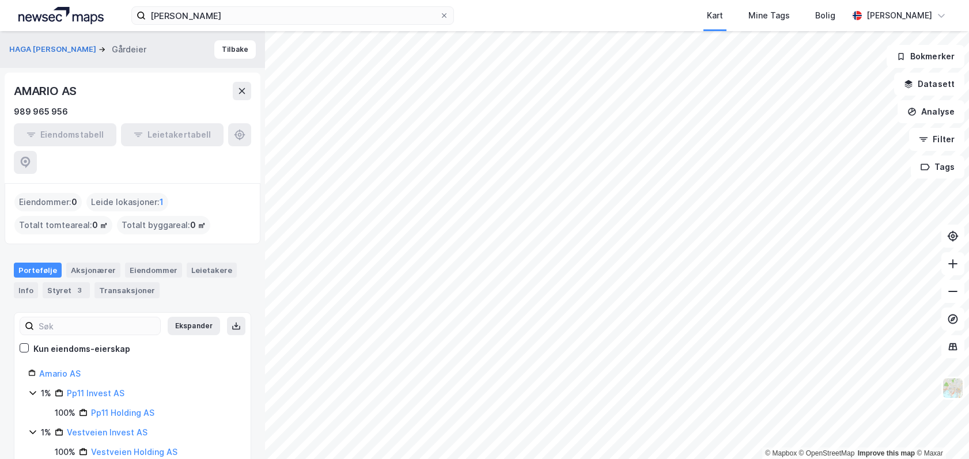
scroll to position [1, 0]
click at [233, 45] on button "Tilbake" at bounding box center [234, 49] width 41 height 18
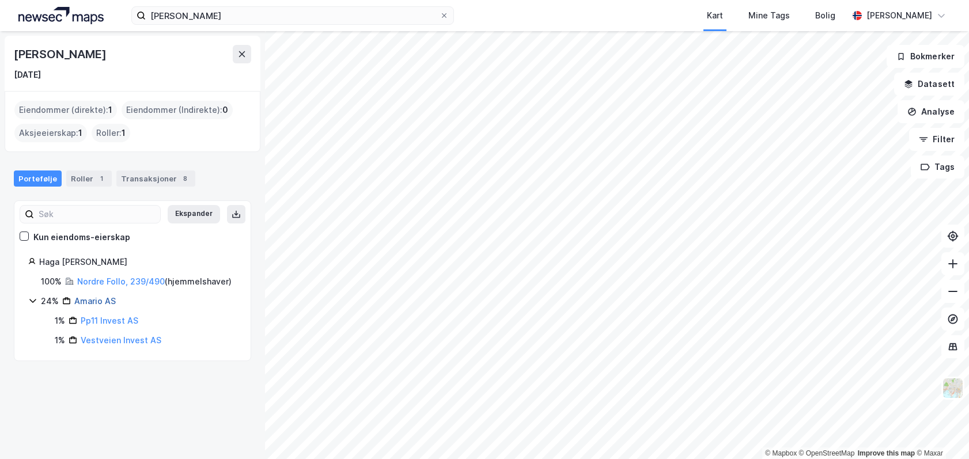
click at [91, 306] on link "Amario AS" at bounding box center [94, 301] width 41 height 10
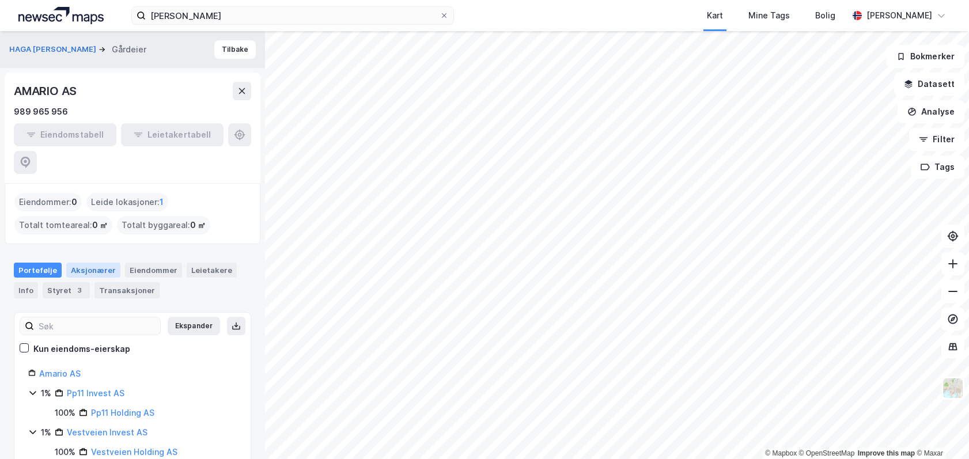
click at [92, 263] on div "Aksjonærer" at bounding box center [93, 270] width 54 height 15
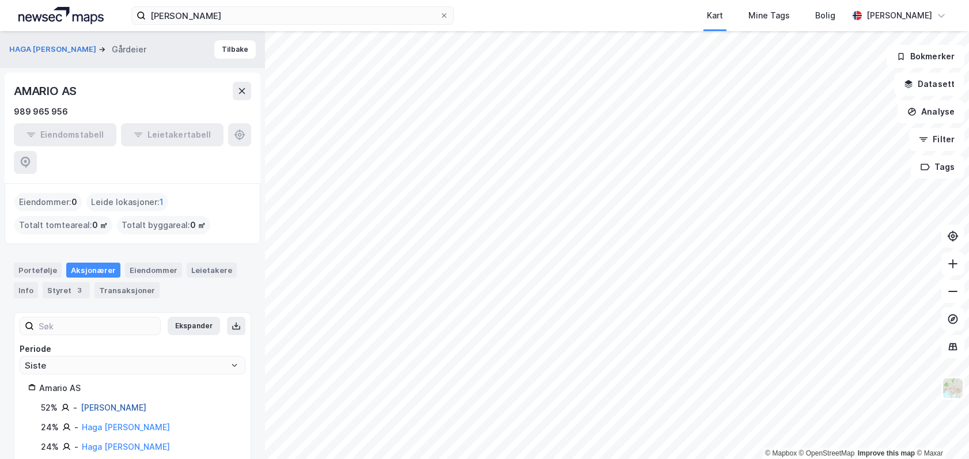
click at [121, 403] on link "[PERSON_NAME]" at bounding box center [114, 408] width 66 height 10
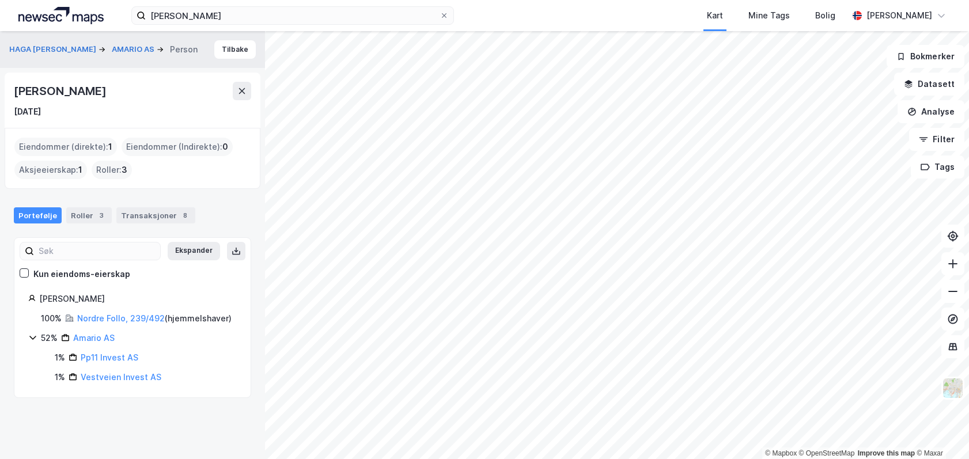
click at [81, 146] on div "Eiendommer (direkte) : 1" at bounding box center [65, 147] width 103 height 18
click at [133, 317] on link "Nordre Follo, 239/492" at bounding box center [121, 318] width 88 height 10
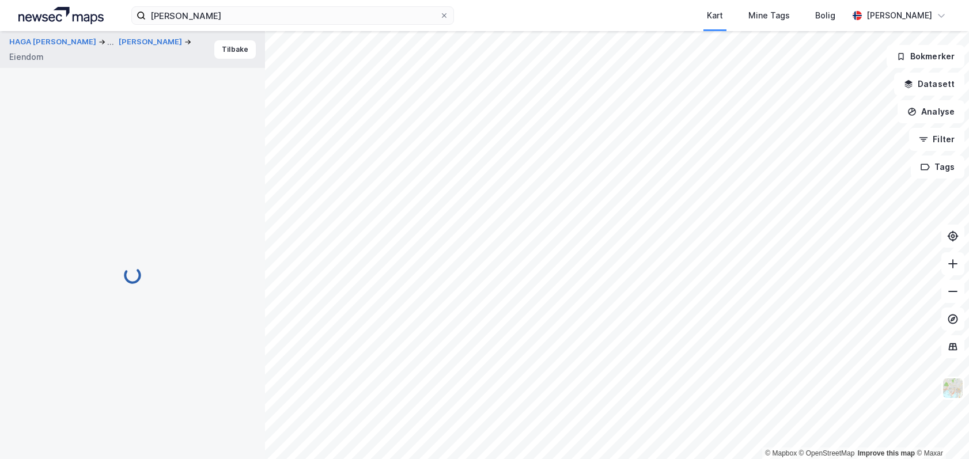
scroll to position [3, 0]
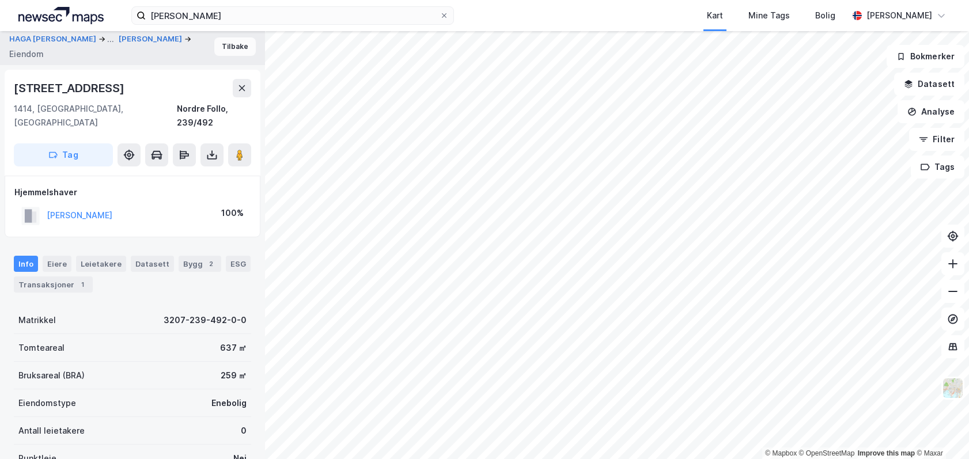
click at [226, 44] on button "Tilbake" at bounding box center [234, 46] width 41 height 18
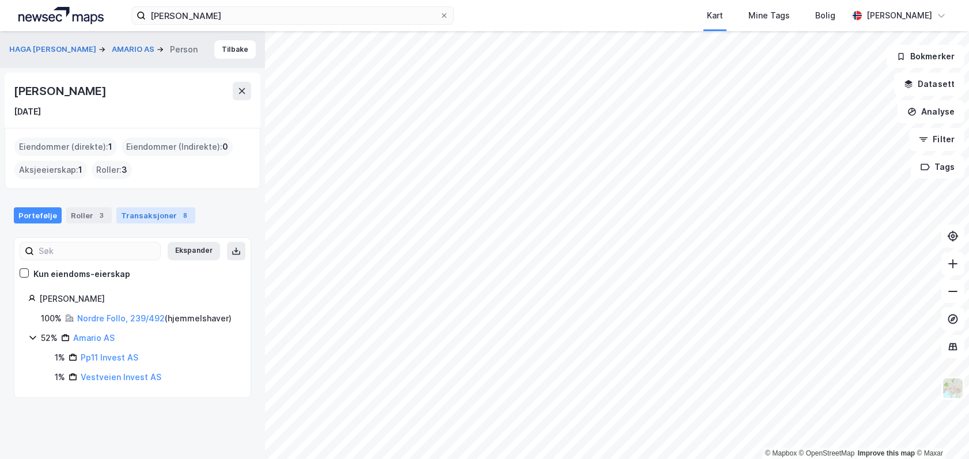
click at [156, 217] on div "Transaksjoner 8" at bounding box center [155, 215] width 79 height 16
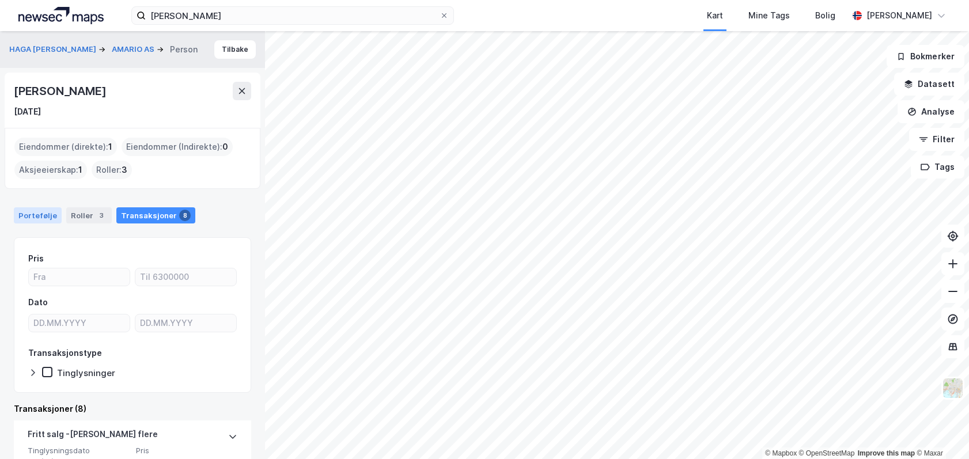
click at [41, 217] on div "Portefølje" at bounding box center [38, 215] width 48 height 16
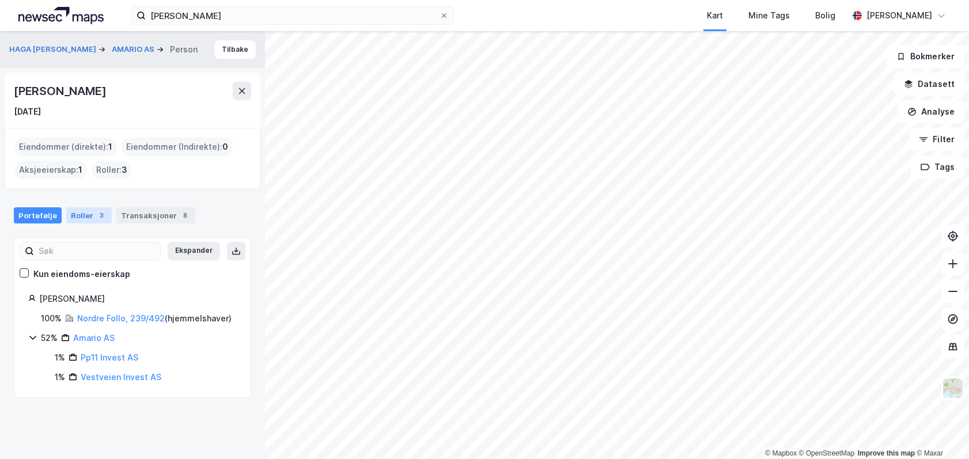
click at [89, 219] on div "Roller 3" at bounding box center [89, 215] width 46 height 16
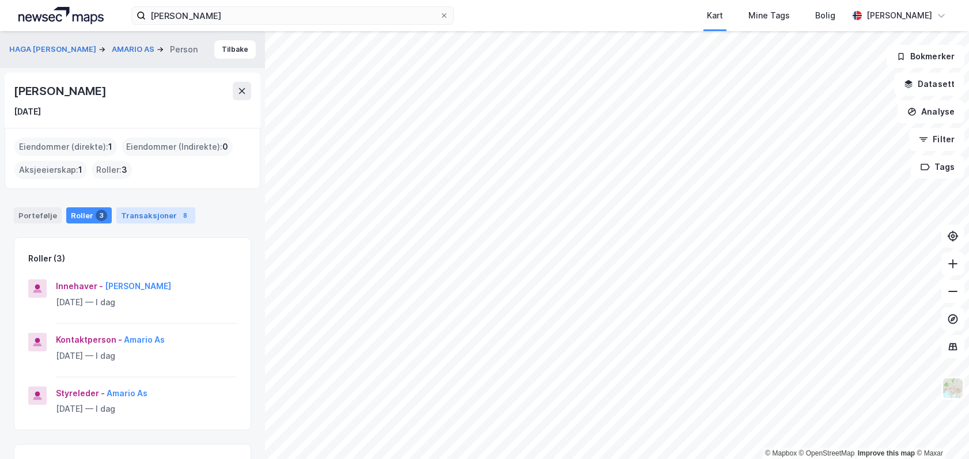
click at [126, 219] on div "Transaksjoner 8" at bounding box center [155, 215] width 79 height 16
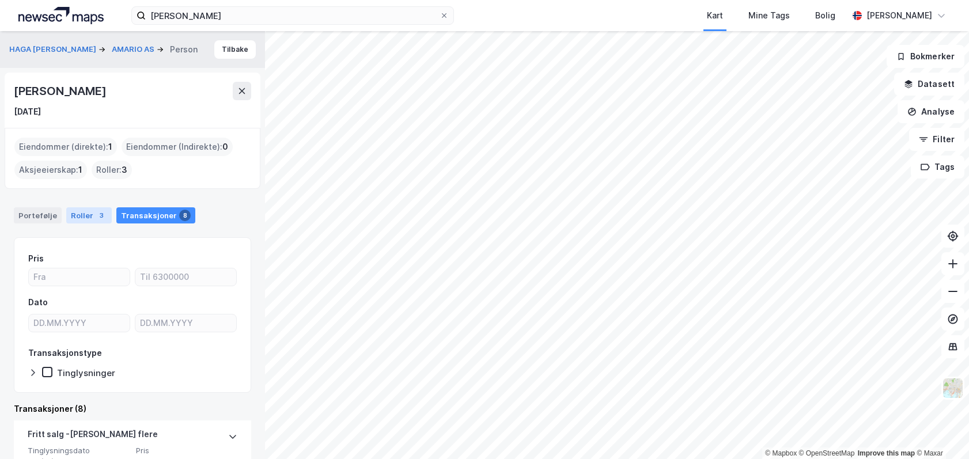
click at [80, 216] on div "Roller 3" at bounding box center [89, 215] width 46 height 16
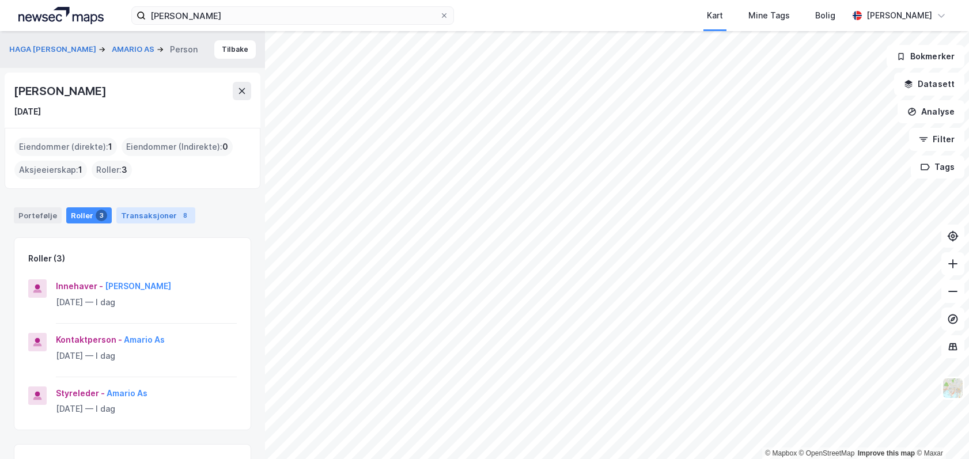
click at [135, 221] on div "Transaksjoner 8" at bounding box center [155, 215] width 79 height 16
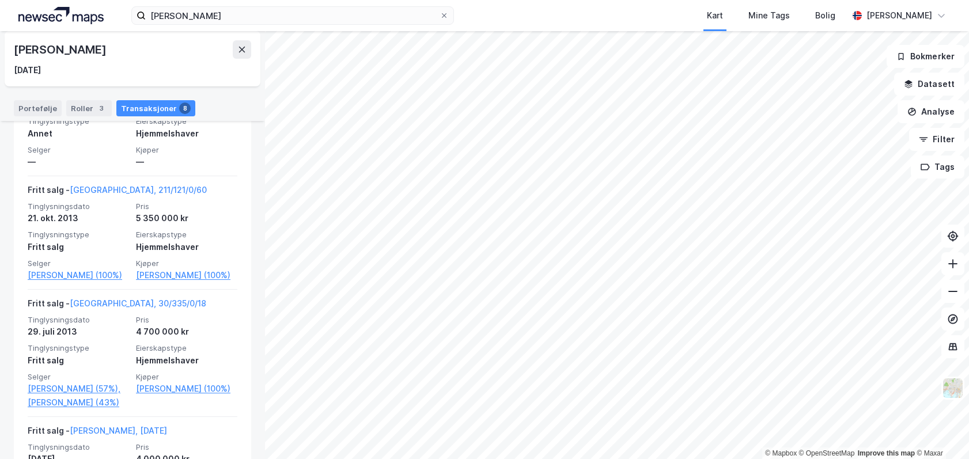
scroll to position [519, 0]
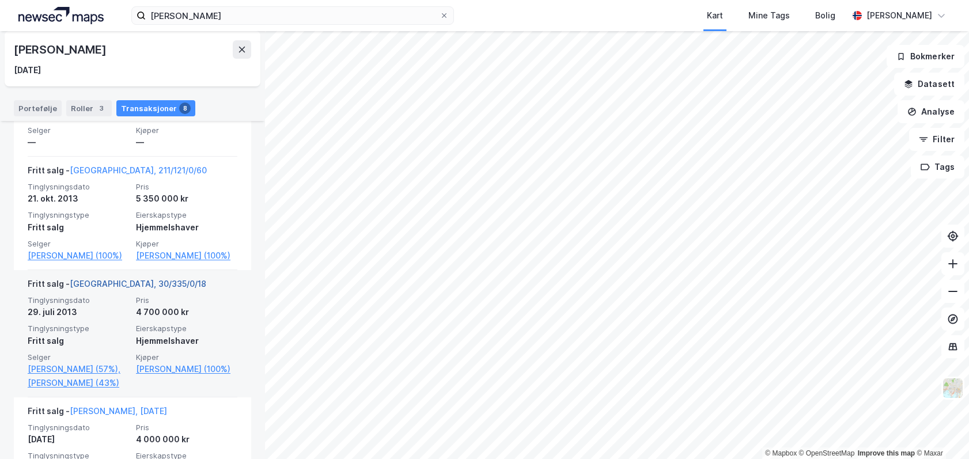
click at [122, 289] on link "[GEOGRAPHIC_DATA], 30/335/0/18" at bounding box center [138, 284] width 137 height 10
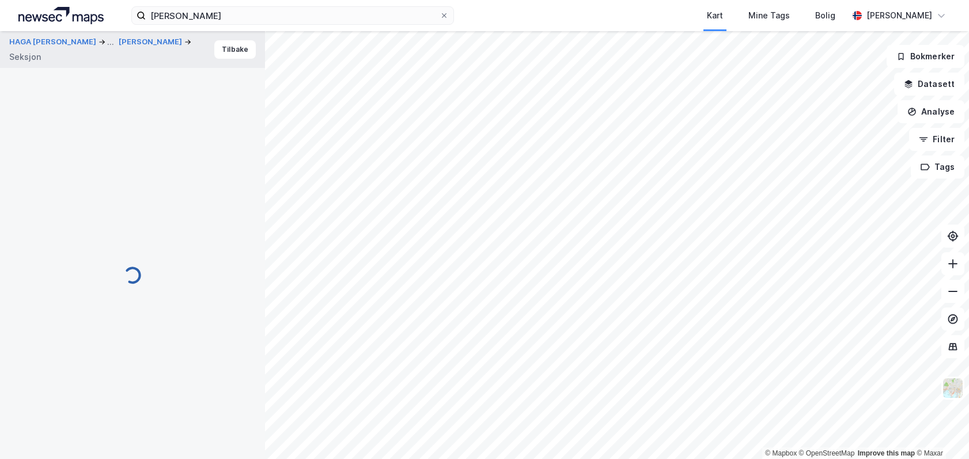
scroll to position [3, 0]
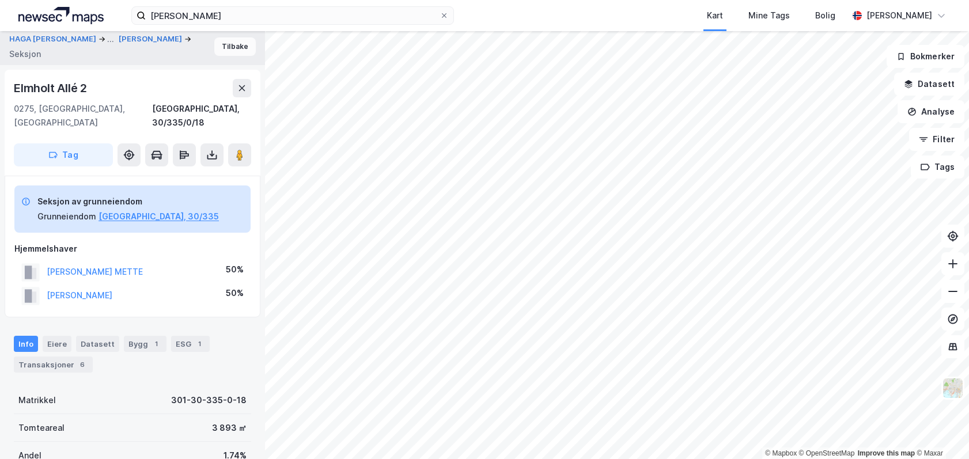
click at [229, 51] on button "Tilbake" at bounding box center [234, 46] width 41 height 18
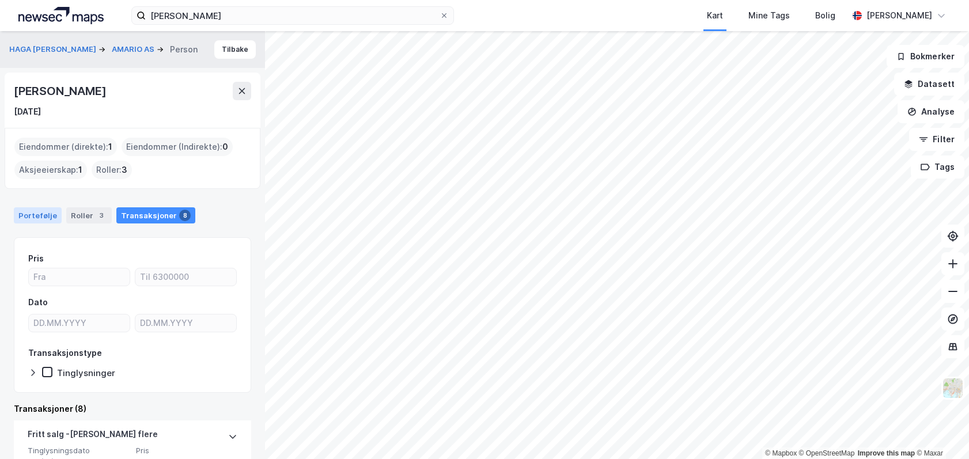
click at [36, 213] on div "Portefølje" at bounding box center [38, 215] width 48 height 16
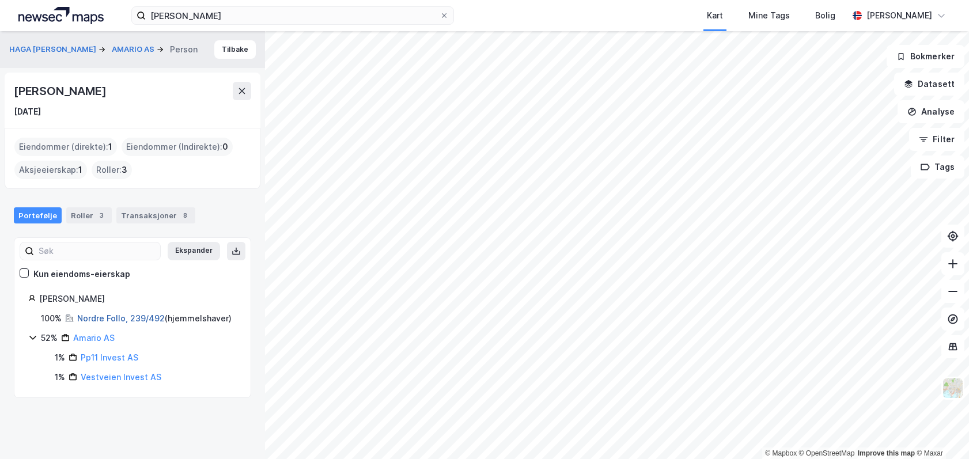
click at [127, 315] on link "Nordre Follo, 239/492" at bounding box center [121, 318] width 88 height 10
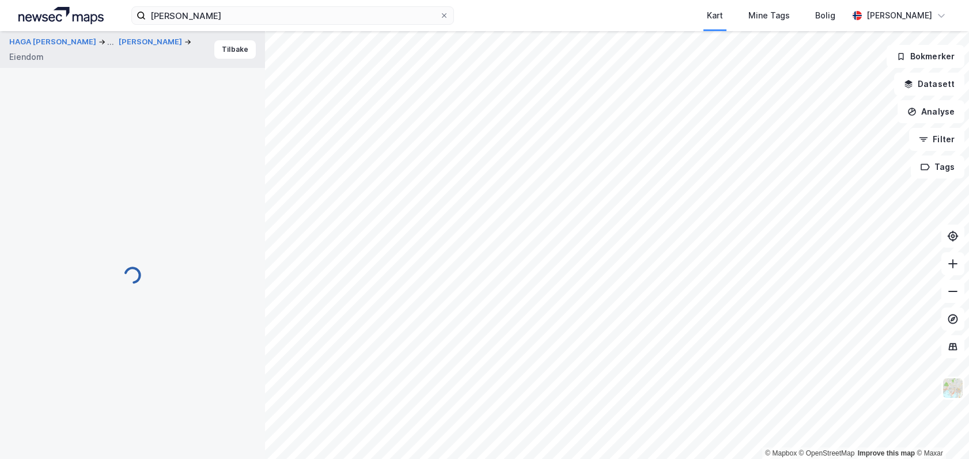
scroll to position [3, 0]
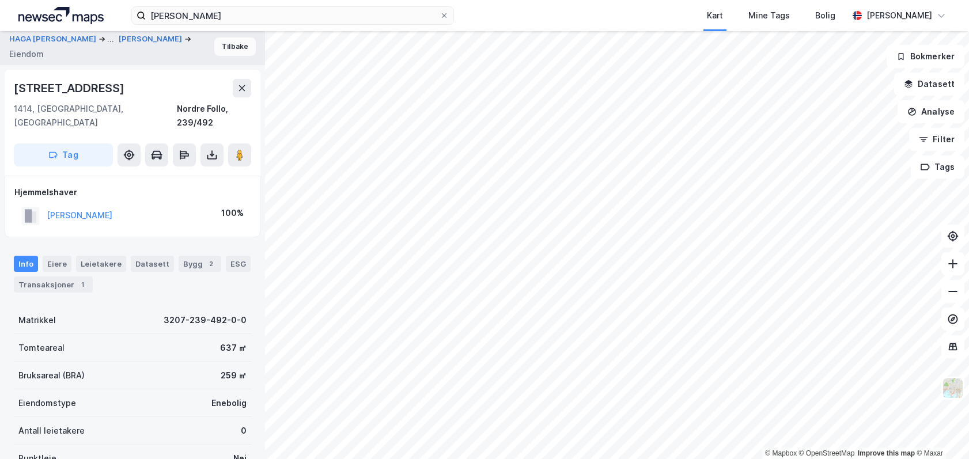
click at [220, 41] on button "Tilbake" at bounding box center [234, 46] width 41 height 18
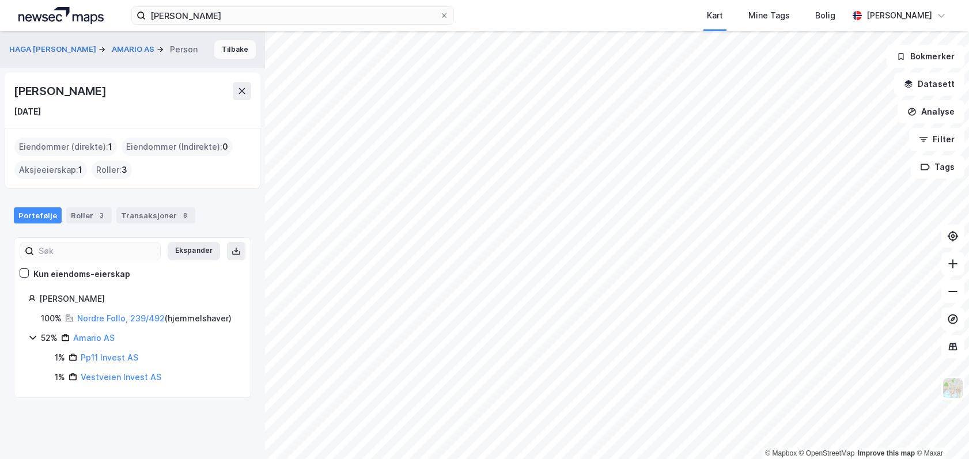
click at [228, 44] on button "Tilbake" at bounding box center [234, 49] width 41 height 18
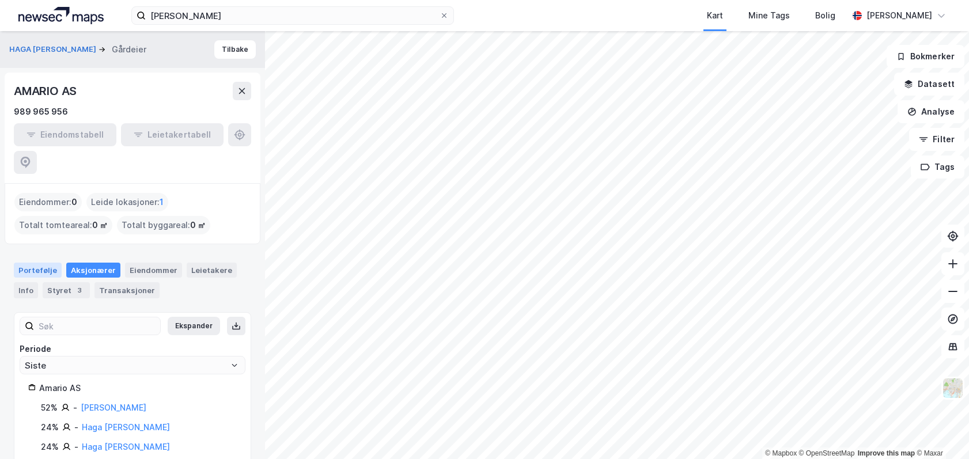
click at [46, 263] on div "Portefølje" at bounding box center [38, 270] width 48 height 15
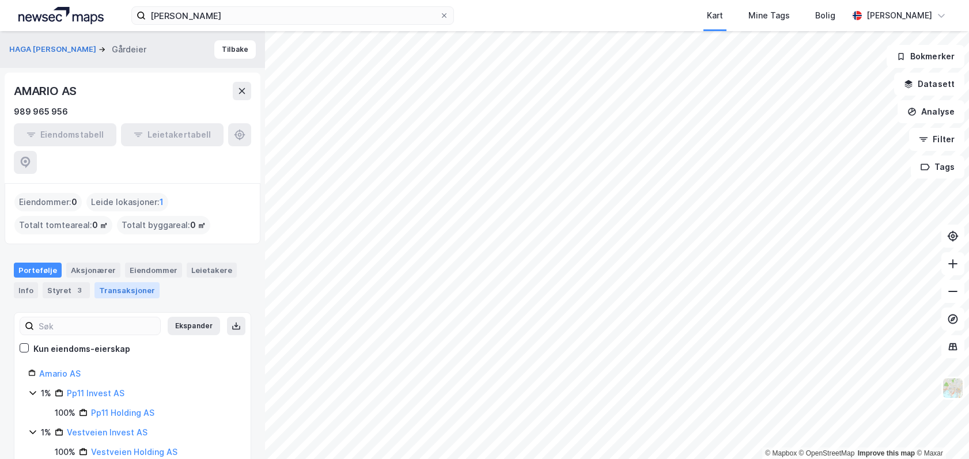
click at [134, 282] on div "Transaksjoner" at bounding box center [126, 290] width 65 height 16
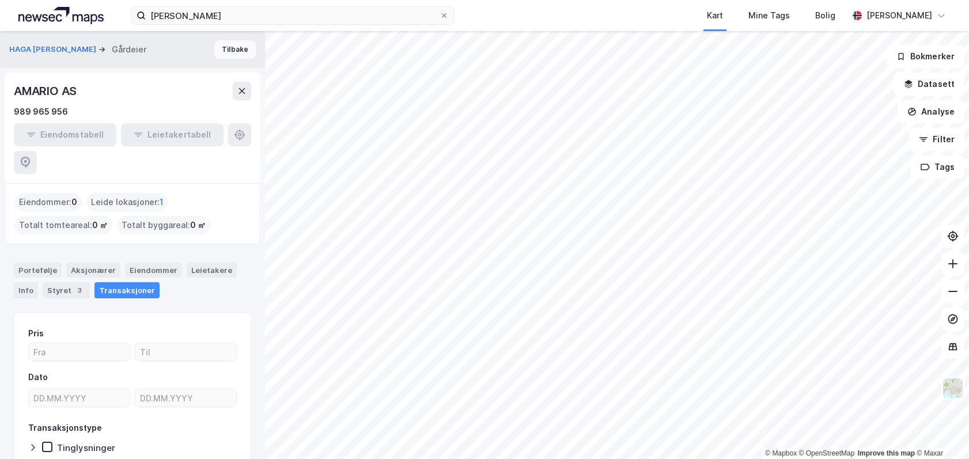
click at [221, 47] on button "Tilbake" at bounding box center [234, 49] width 41 height 18
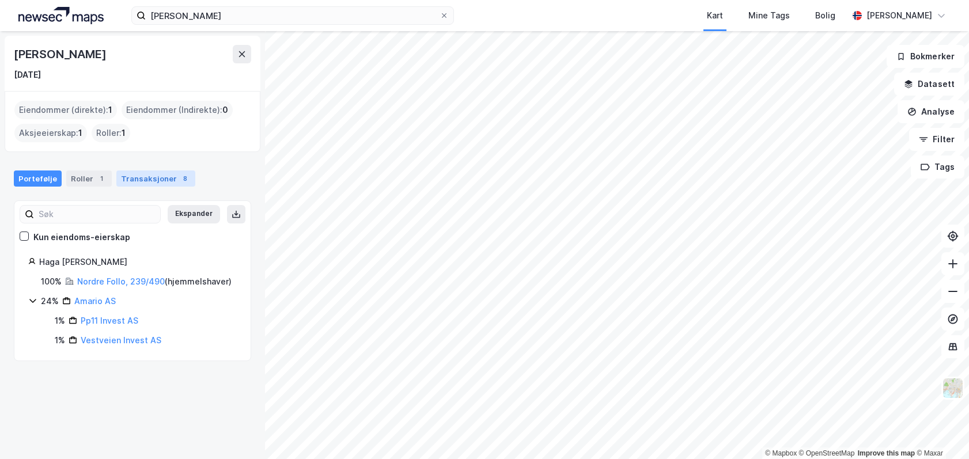
click at [143, 183] on div "Transaksjoner 8" at bounding box center [155, 179] width 79 height 16
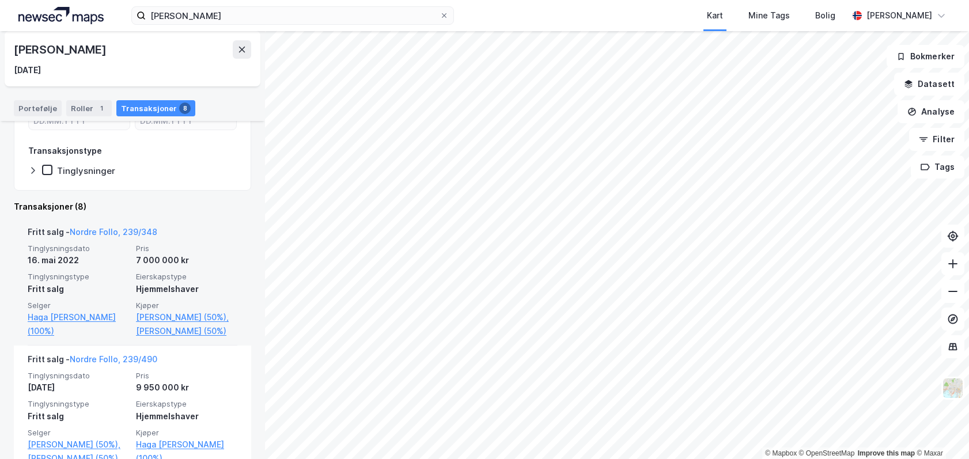
scroll to position [230, 0]
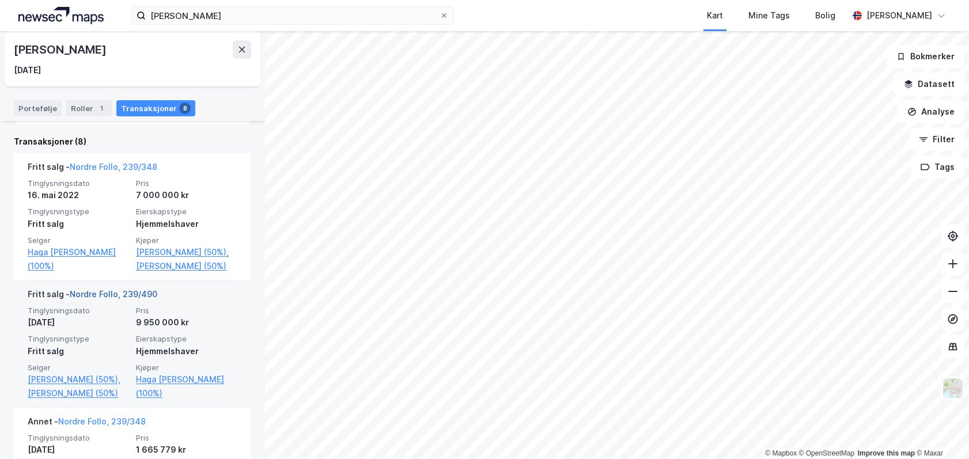
click at [101, 299] on link "Nordre Follo, 239/490" at bounding box center [114, 294] width 88 height 10
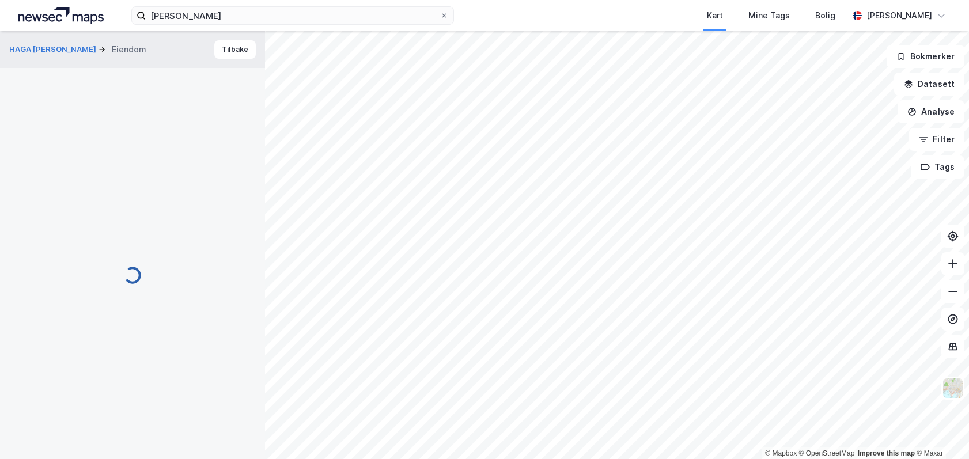
scroll to position [3, 0]
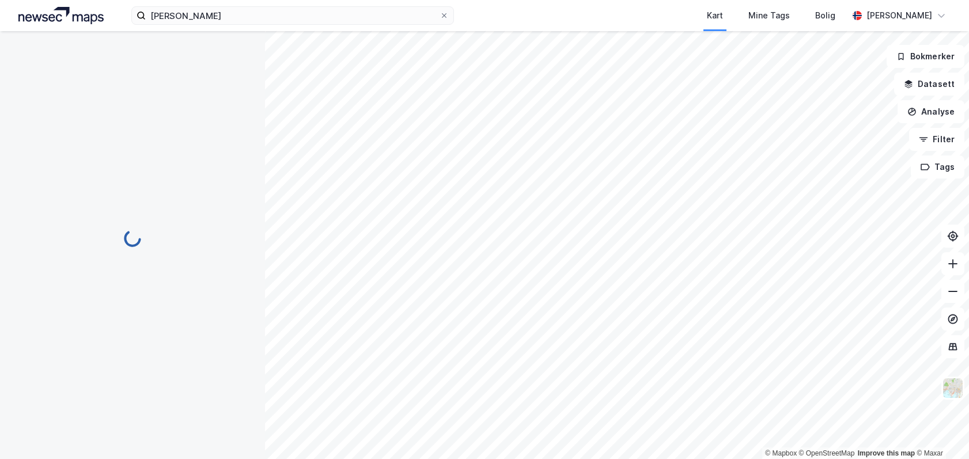
scroll to position [3, 0]
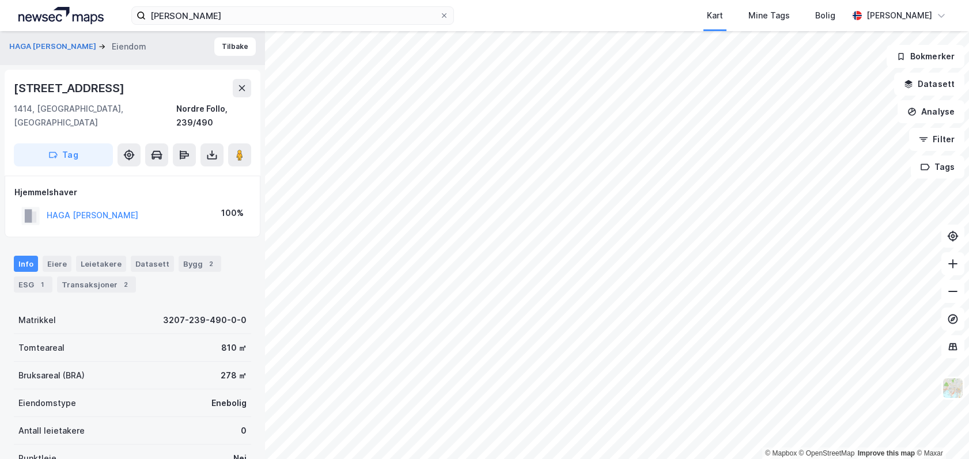
scroll to position [3, 0]
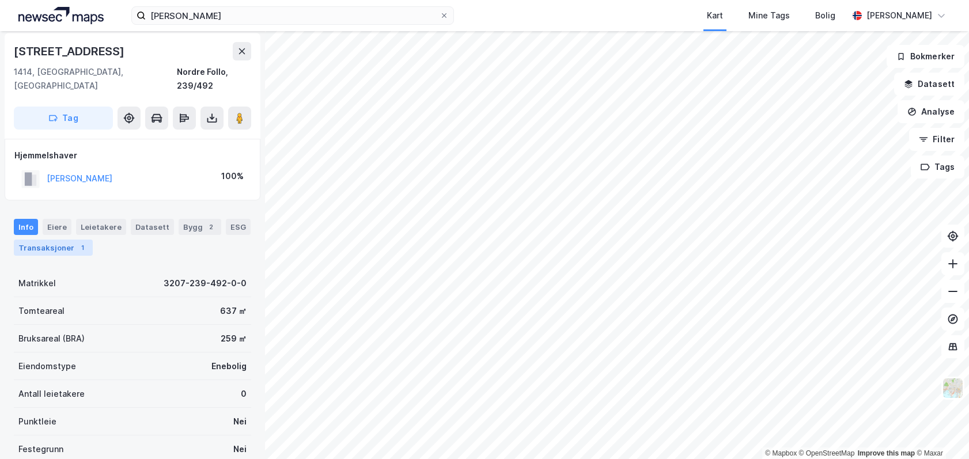
click at [70, 240] on div "Transaksjoner 1" at bounding box center [53, 248] width 79 height 16
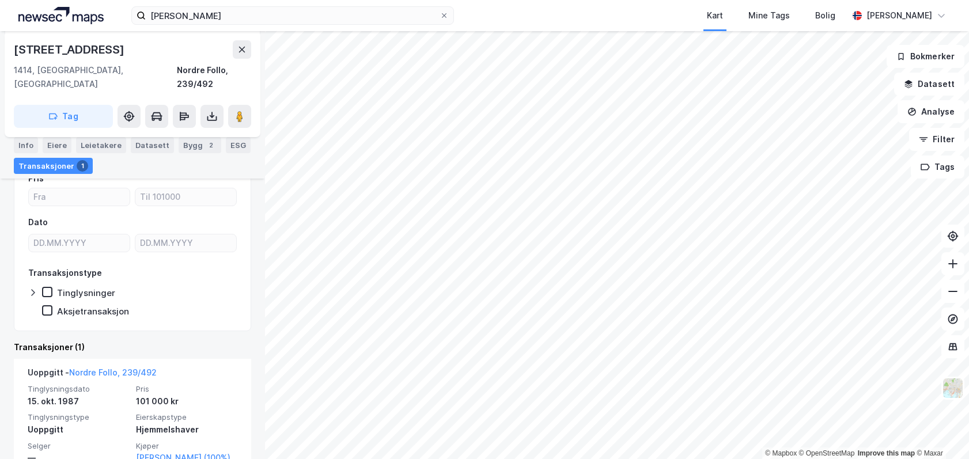
scroll to position [128, 0]
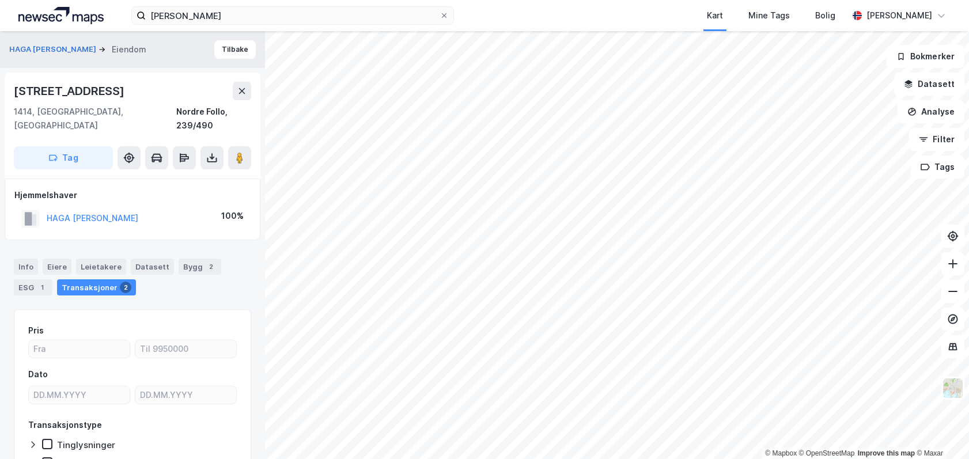
drag, startPoint x: 135, startPoint y: 89, endPoint x: 10, endPoint y: 96, distance: 125.8
click at [10, 96] on div "[STREET_ADDRESS] 1414, [GEOGRAPHIC_DATA], [GEOGRAPHIC_DATA], 239/490 Tag" at bounding box center [133, 126] width 256 height 106
copy div "[STREET_ADDRESS]"
click at [229, 41] on button "Tilbake" at bounding box center [234, 49] width 41 height 18
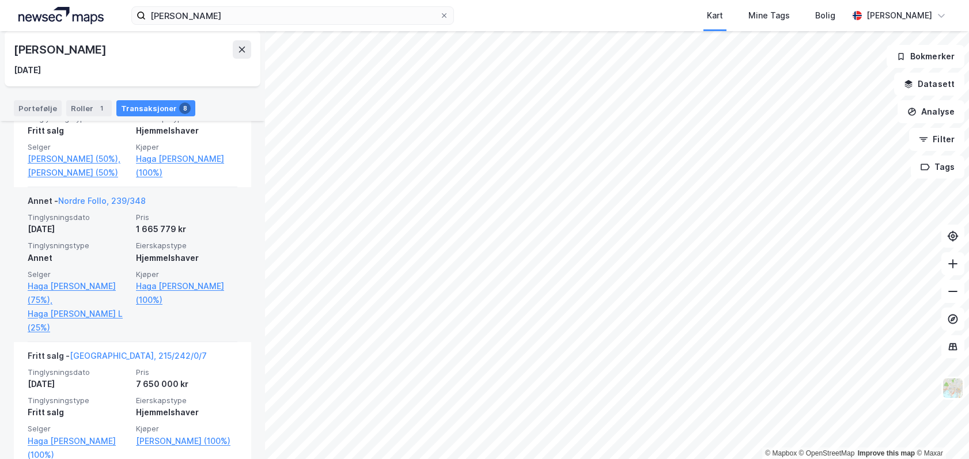
scroll to position [519, 0]
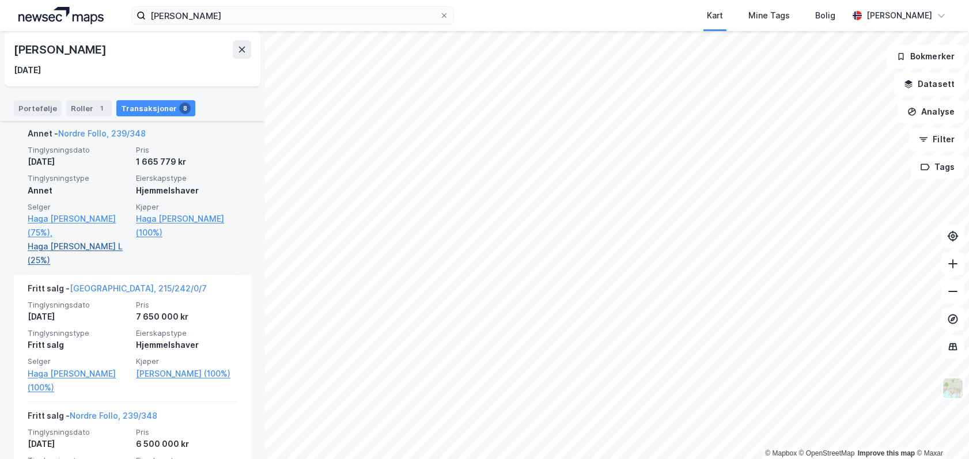
click at [89, 255] on link "Haga [PERSON_NAME] L (25%)" at bounding box center [78, 254] width 101 height 28
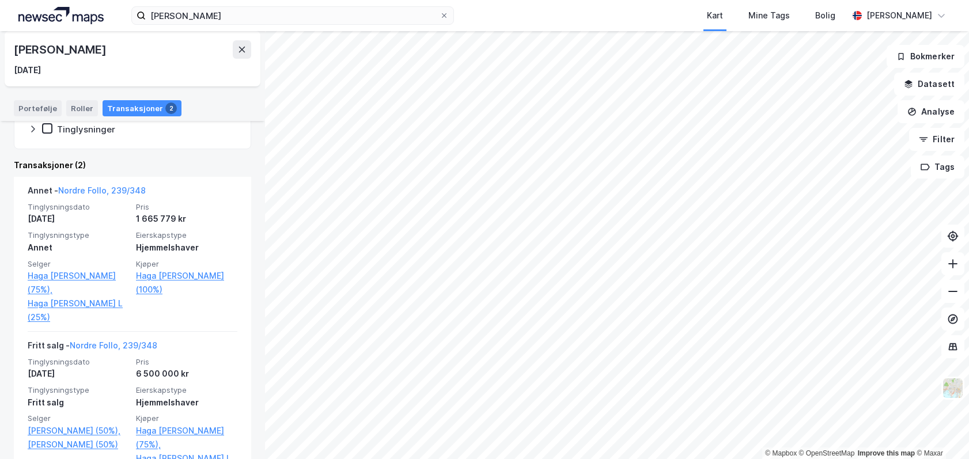
scroll to position [285, 0]
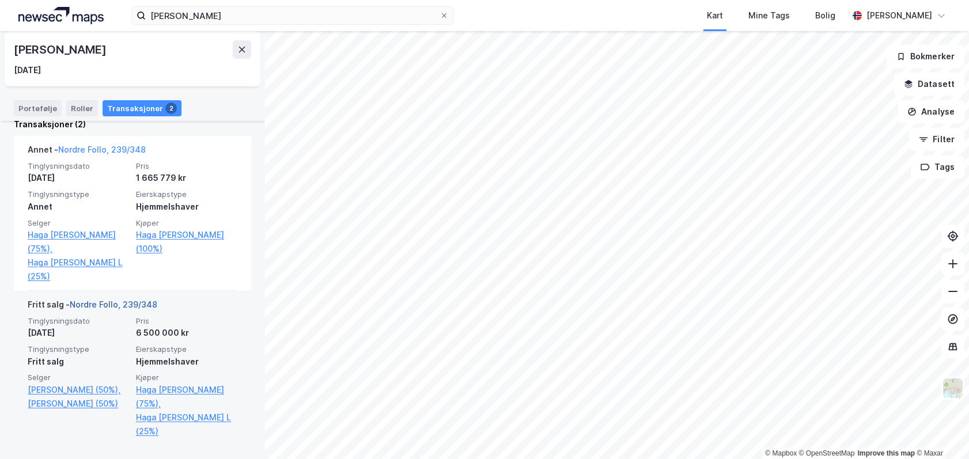
click at [99, 307] on link "Nordre Follo, 239/348" at bounding box center [114, 305] width 88 height 10
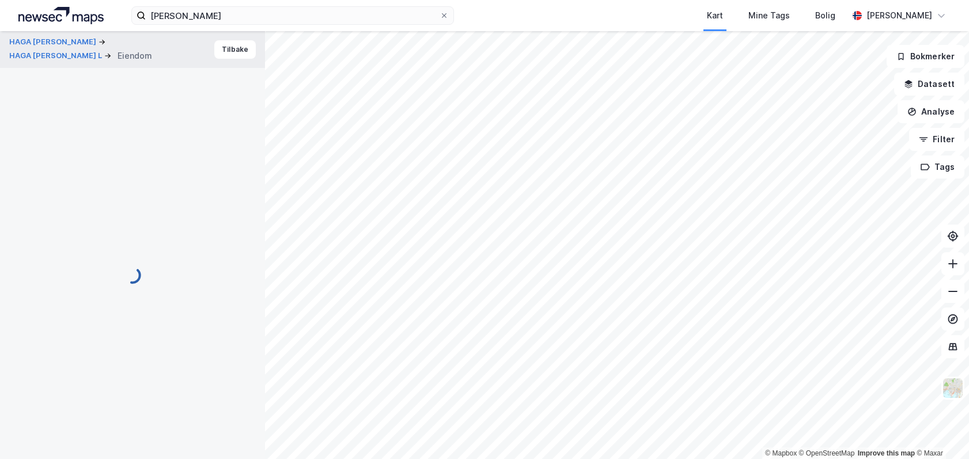
scroll to position [2, 0]
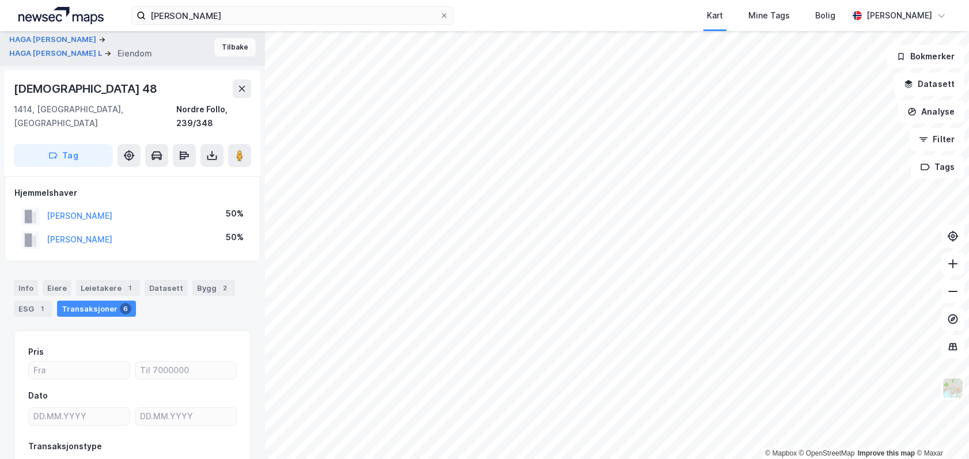
click at [232, 50] on button "Tilbake" at bounding box center [234, 47] width 41 height 18
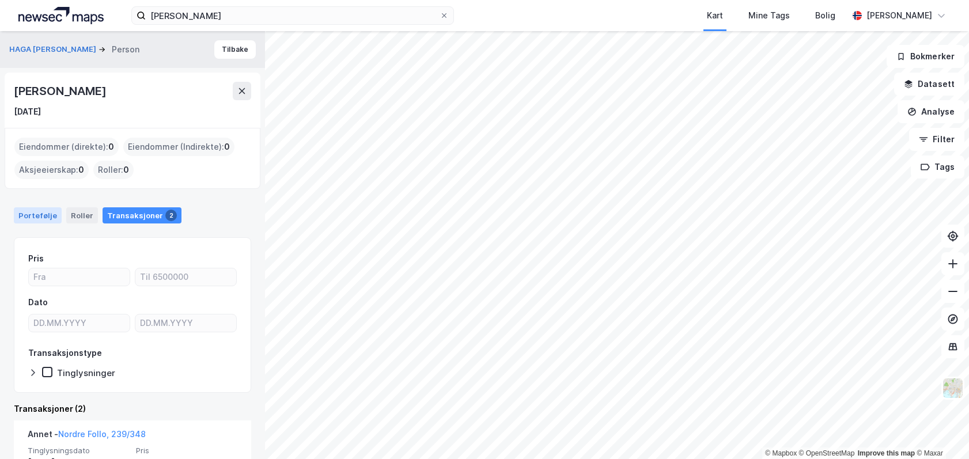
click at [33, 214] on div "Portefølje" at bounding box center [38, 215] width 48 height 16
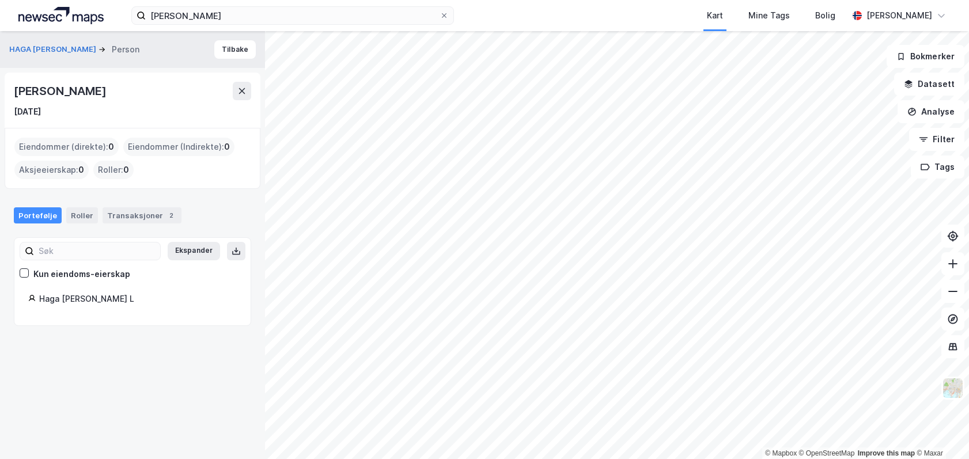
drag, startPoint x: 224, startPoint y: 89, endPoint x: 7, endPoint y: 71, distance: 217.9
click at [7, 71] on div "HAGA [PERSON_NAME] Person Tilbake [PERSON_NAME] [DATE] Eiendommer (direkte) : 0…" at bounding box center [132, 245] width 265 height 428
click at [216, 51] on button "Tilbake" at bounding box center [234, 49] width 41 height 18
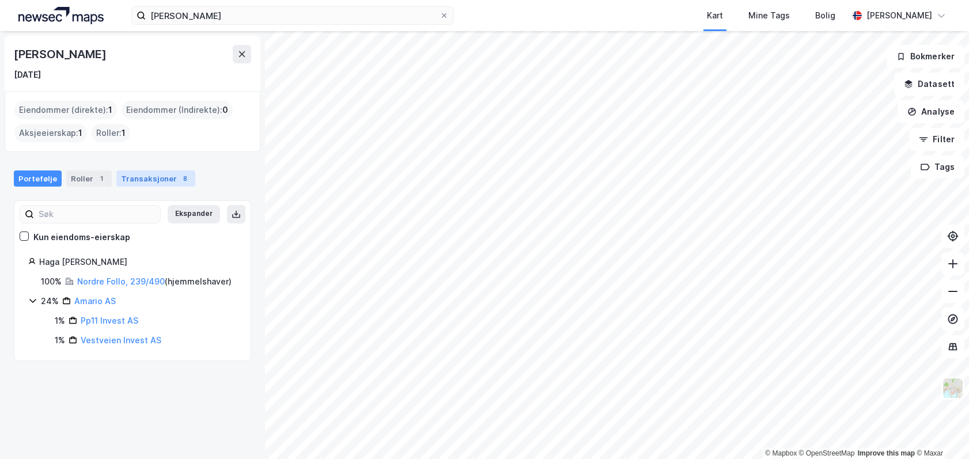
click at [142, 176] on div "Transaksjoner 8" at bounding box center [155, 179] width 79 height 16
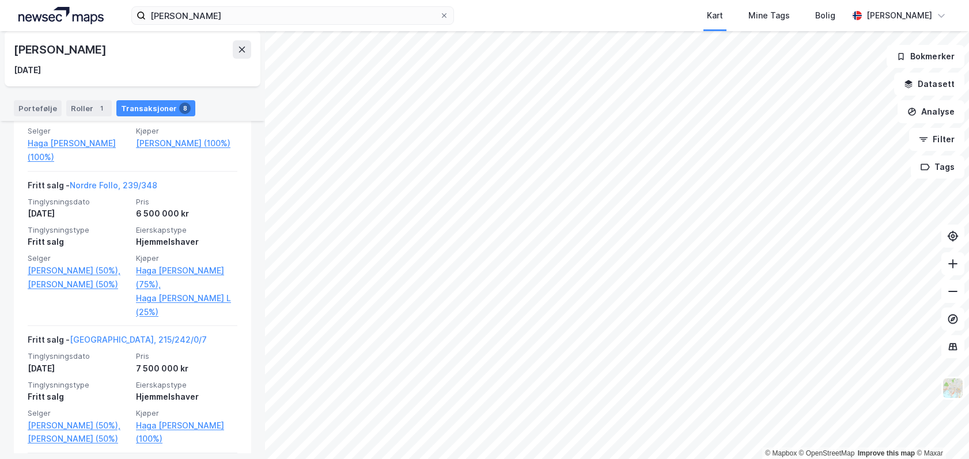
scroll to position [864, 0]
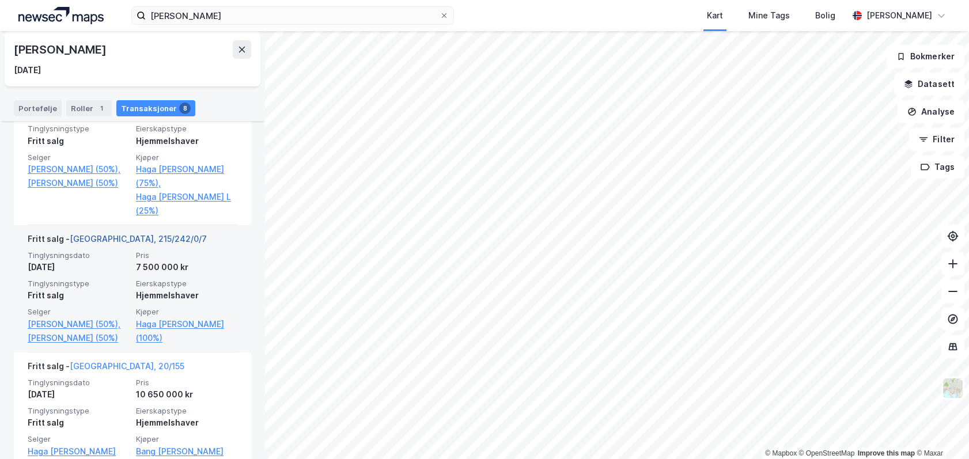
click at [103, 237] on link "[GEOGRAPHIC_DATA], 215/242/0/7" at bounding box center [138, 239] width 137 height 10
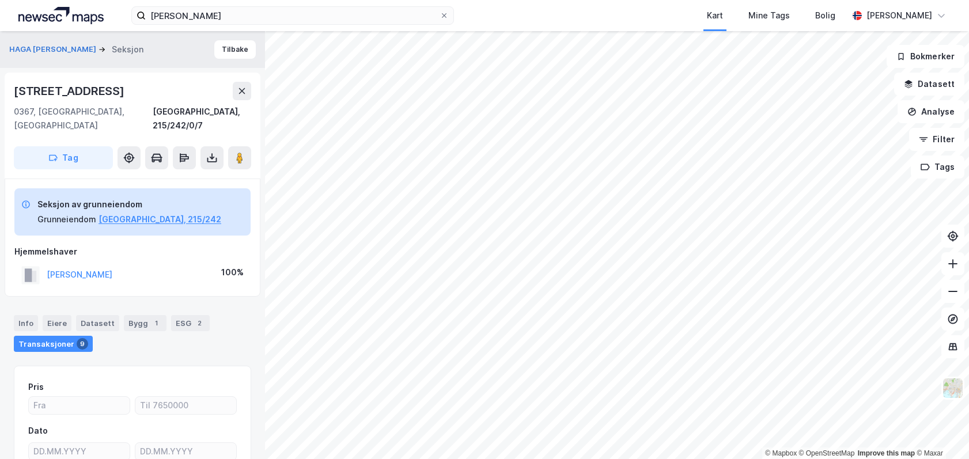
scroll to position [2, 0]
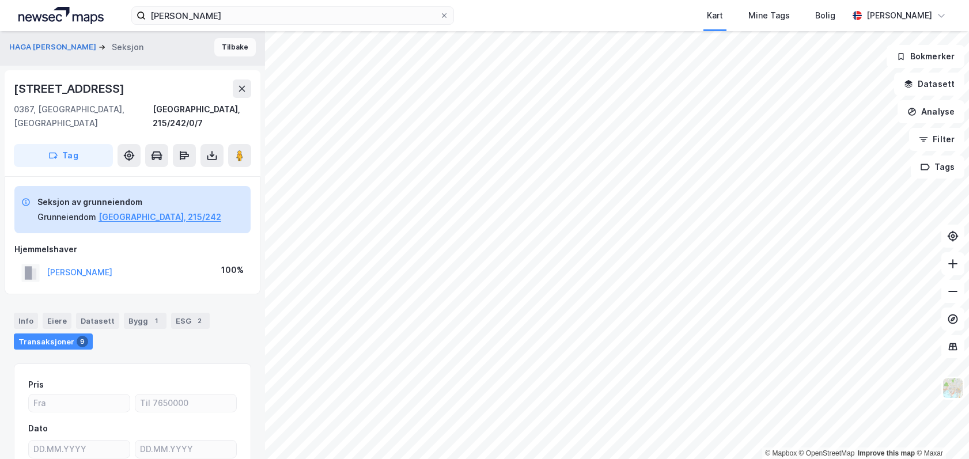
click at [226, 43] on button "Tilbake" at bounding box center [234, 47] width 41 height 18
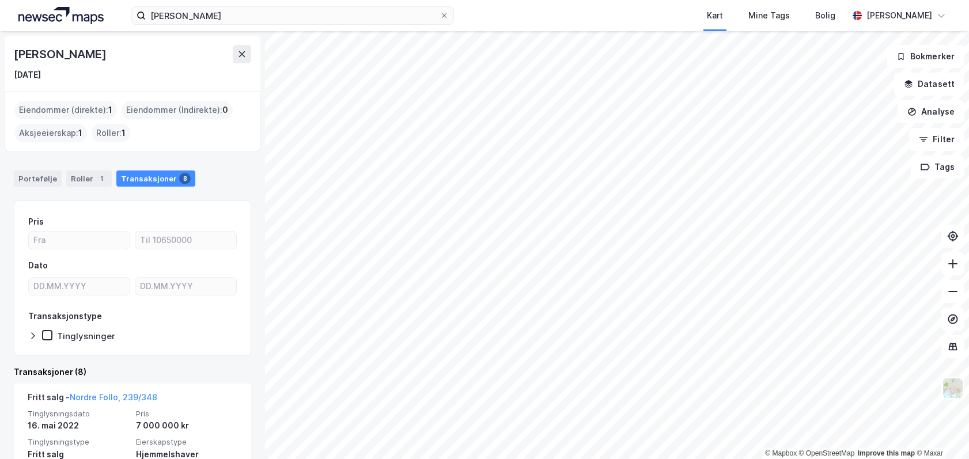
click at [92, 114] on div "Eiendommer (direkte) : 1" at bounding box center [65, 110] width 103 height 18
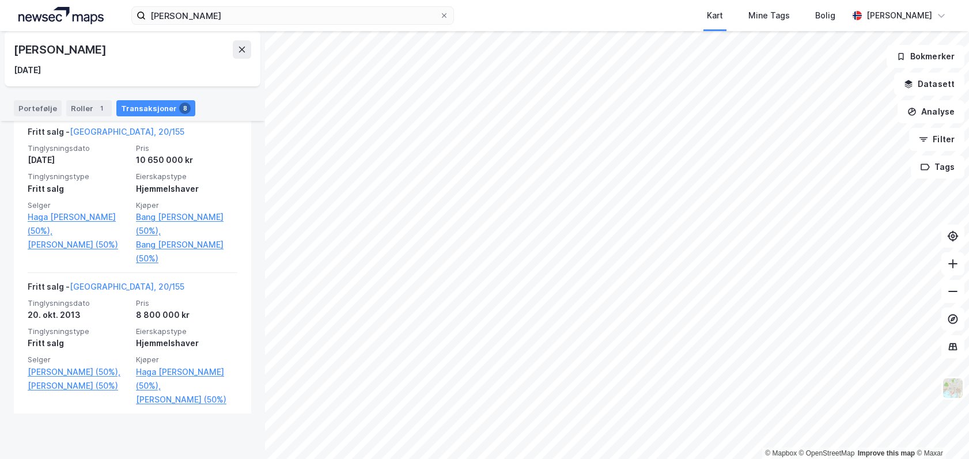
scroll to position [1108, 0]
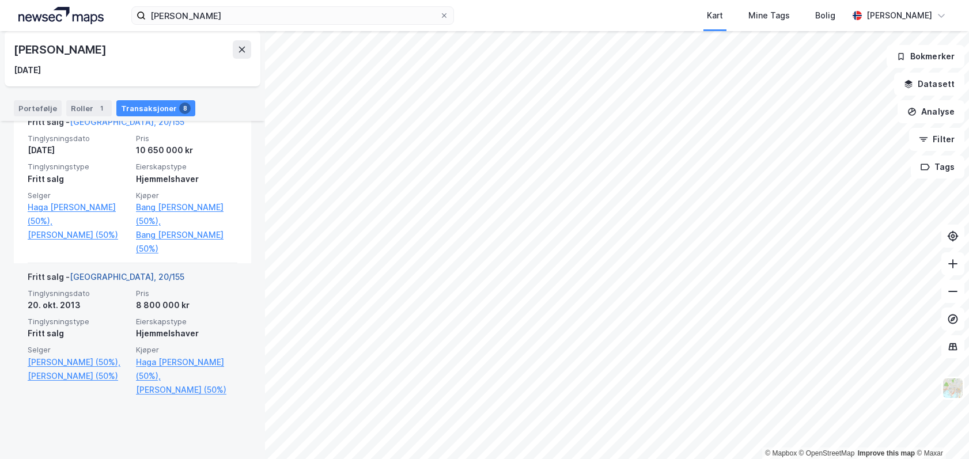
click at [114, 282] on link "[GEOGRAPHIC_DATA], 20/155" at bounding box center [127, 277] width 115 height 10
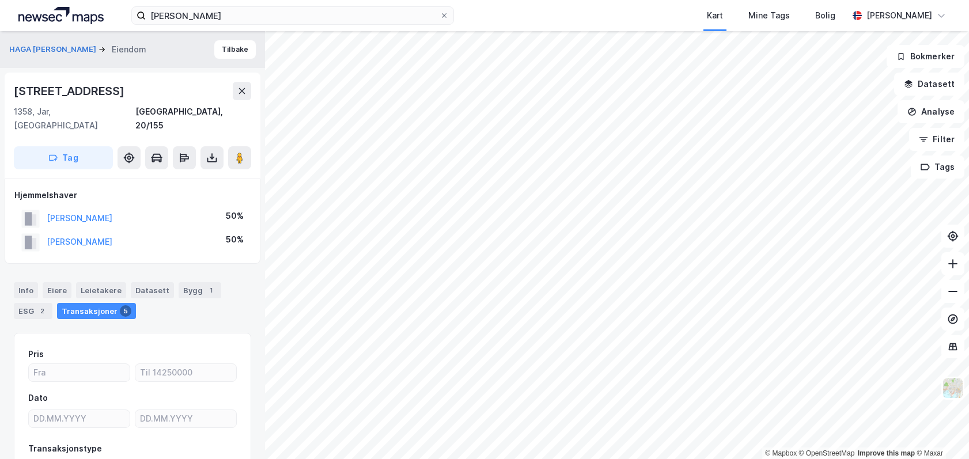
scroll to position [2, 0]
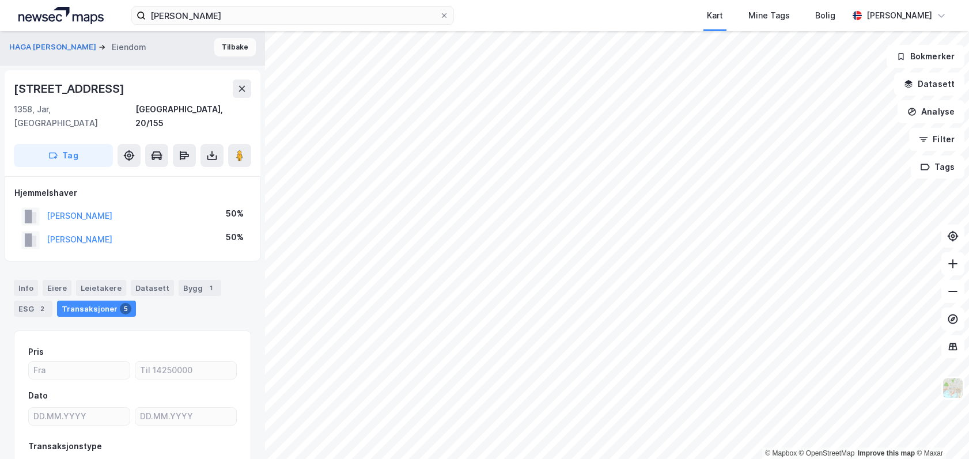
click at [220, 44] on button "Tilbake" at bounding box center [234, 47] width 41 height 18
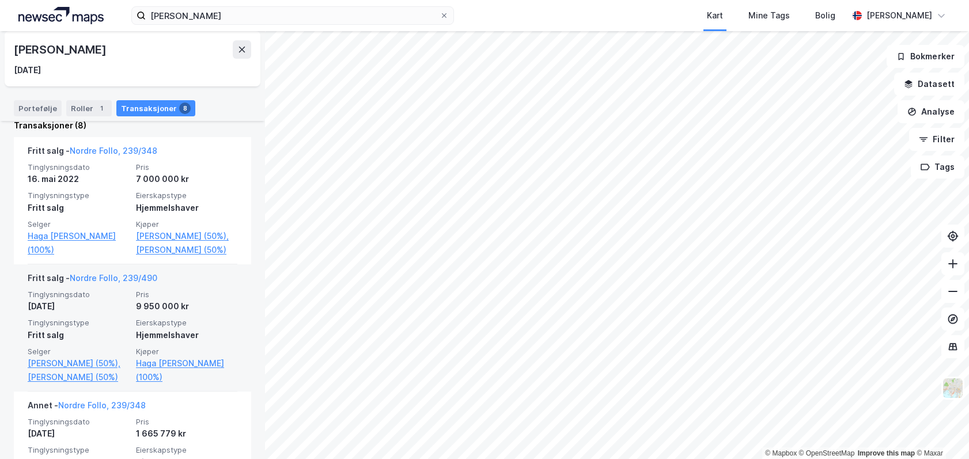
scroll to position [244, 0]
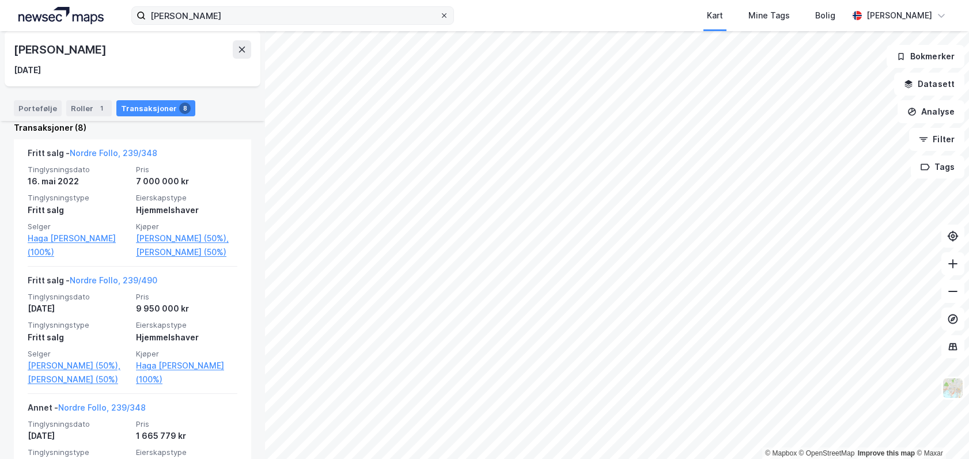
click at [447, 17] on icon at bounding box center [444, 15] width 7 height 7
click at [440, 17] on input "[PERSON_NAME]" at bounding box center [293, 15] width 294 height 17
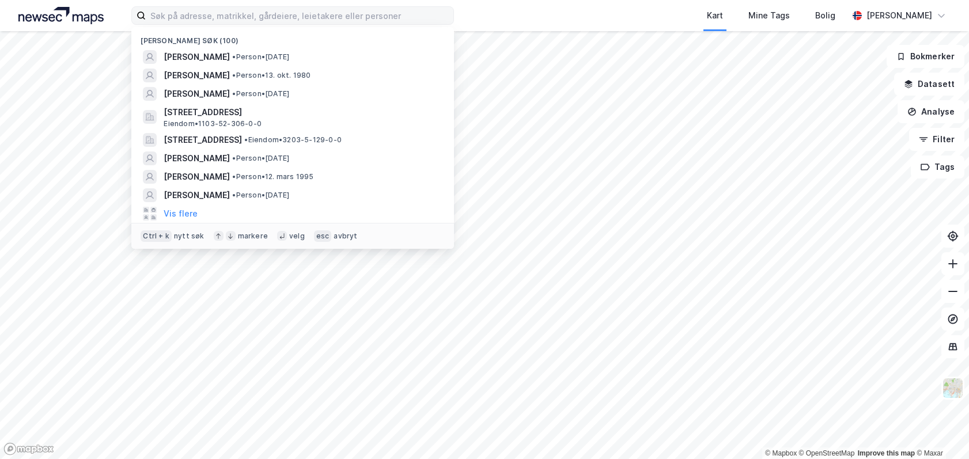
click at [521, 16] on div "Kart Mine Tags Bolig" at bounding box center [678, 15] width 339 height 31
